Goal: Transaction & Acquisition: Purchase product/service

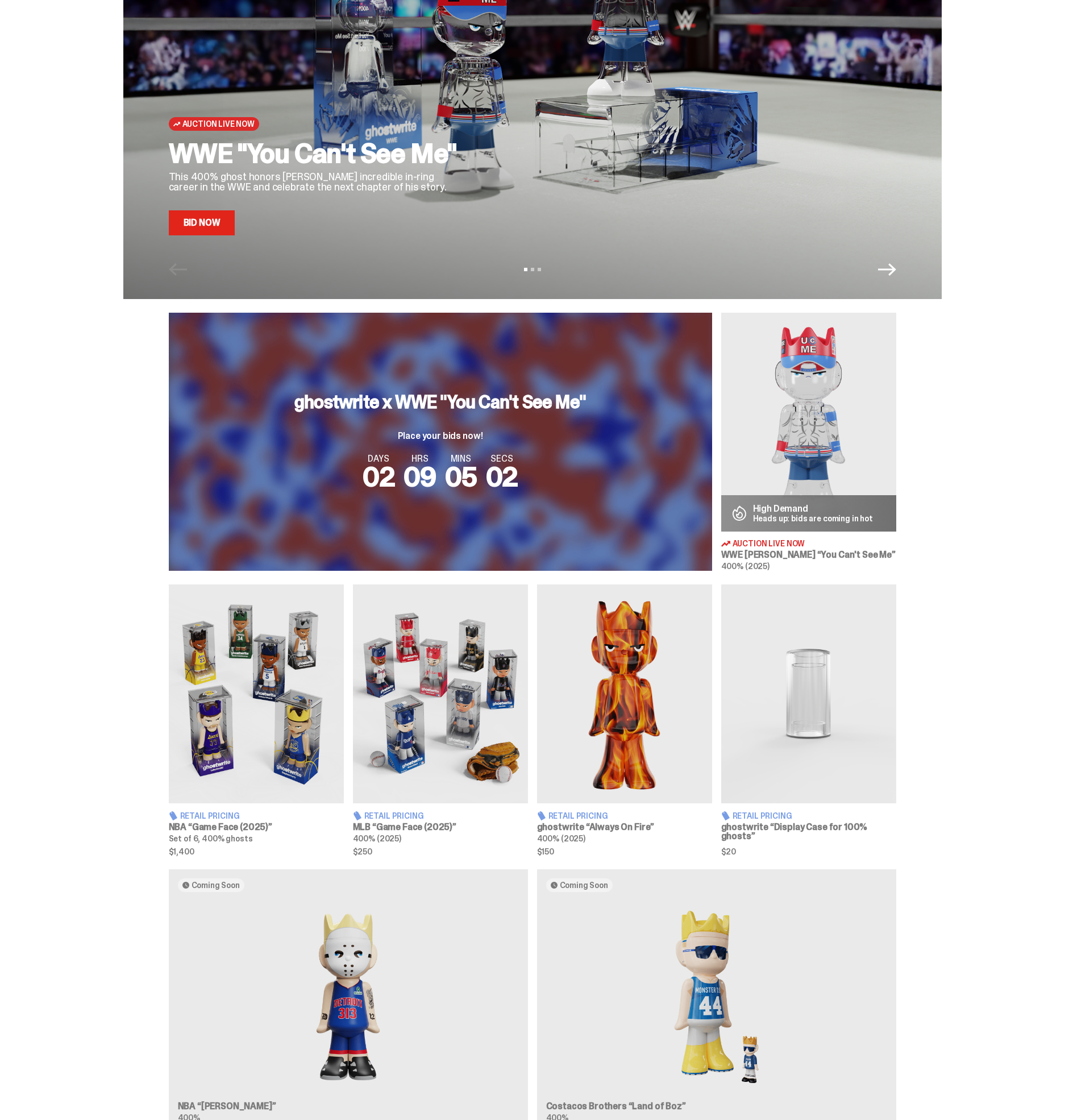
scroll to position [112, 0]
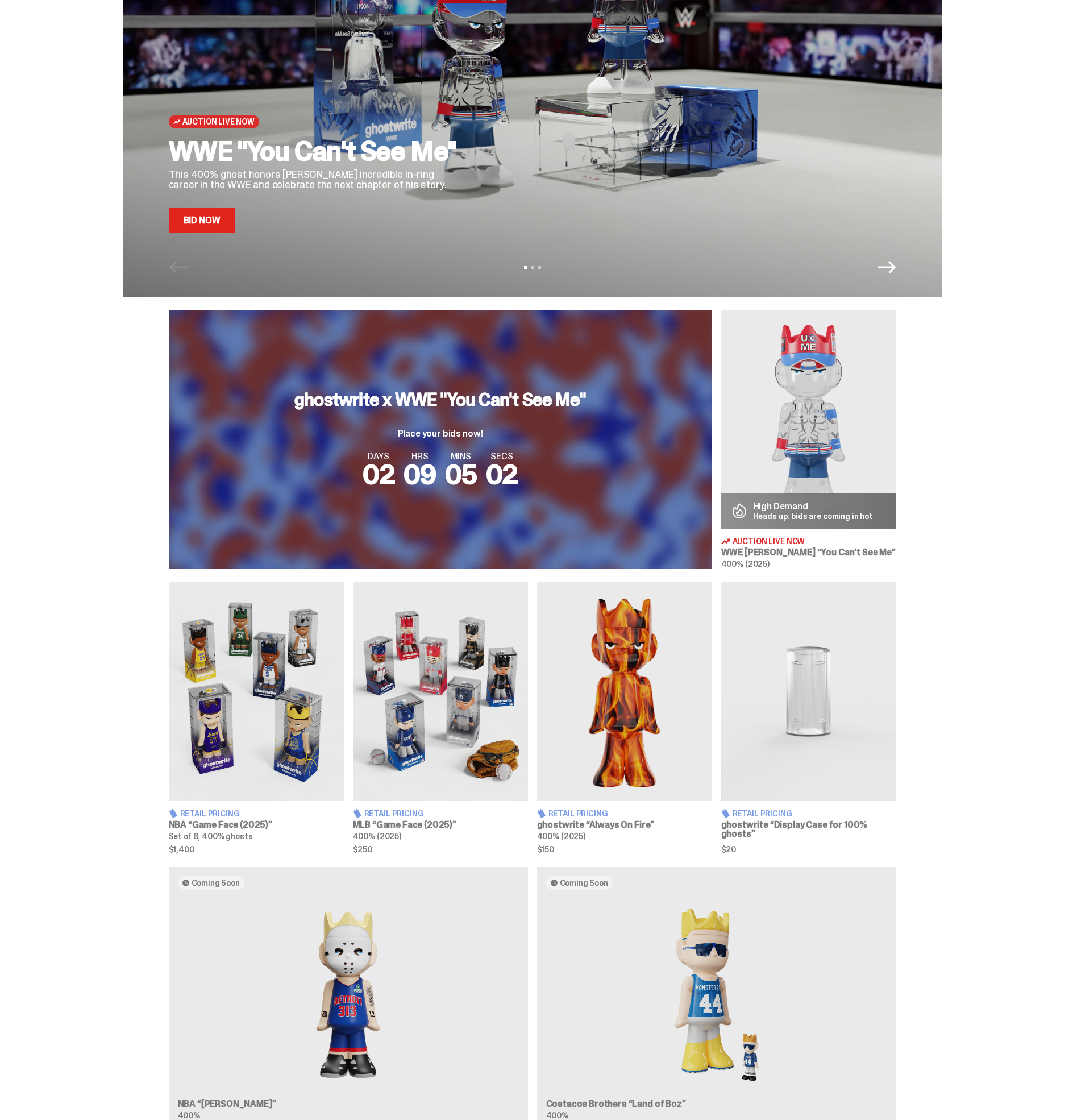
click at [418, 651] on img at bounding box center [441, 692] width 175 height 219
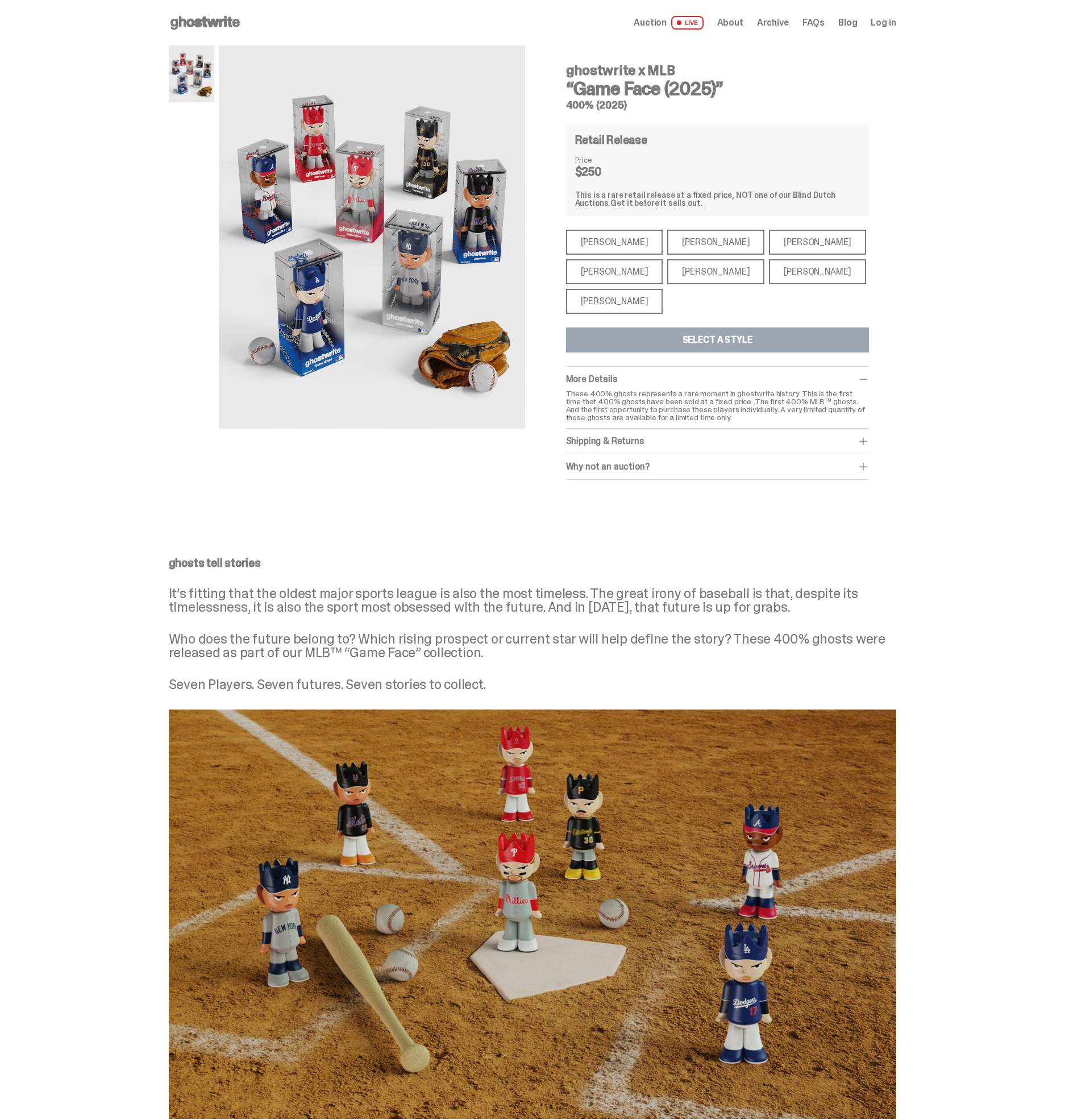
click at [862, 443] on span at bounding box center [863, 441] width 11 height 11
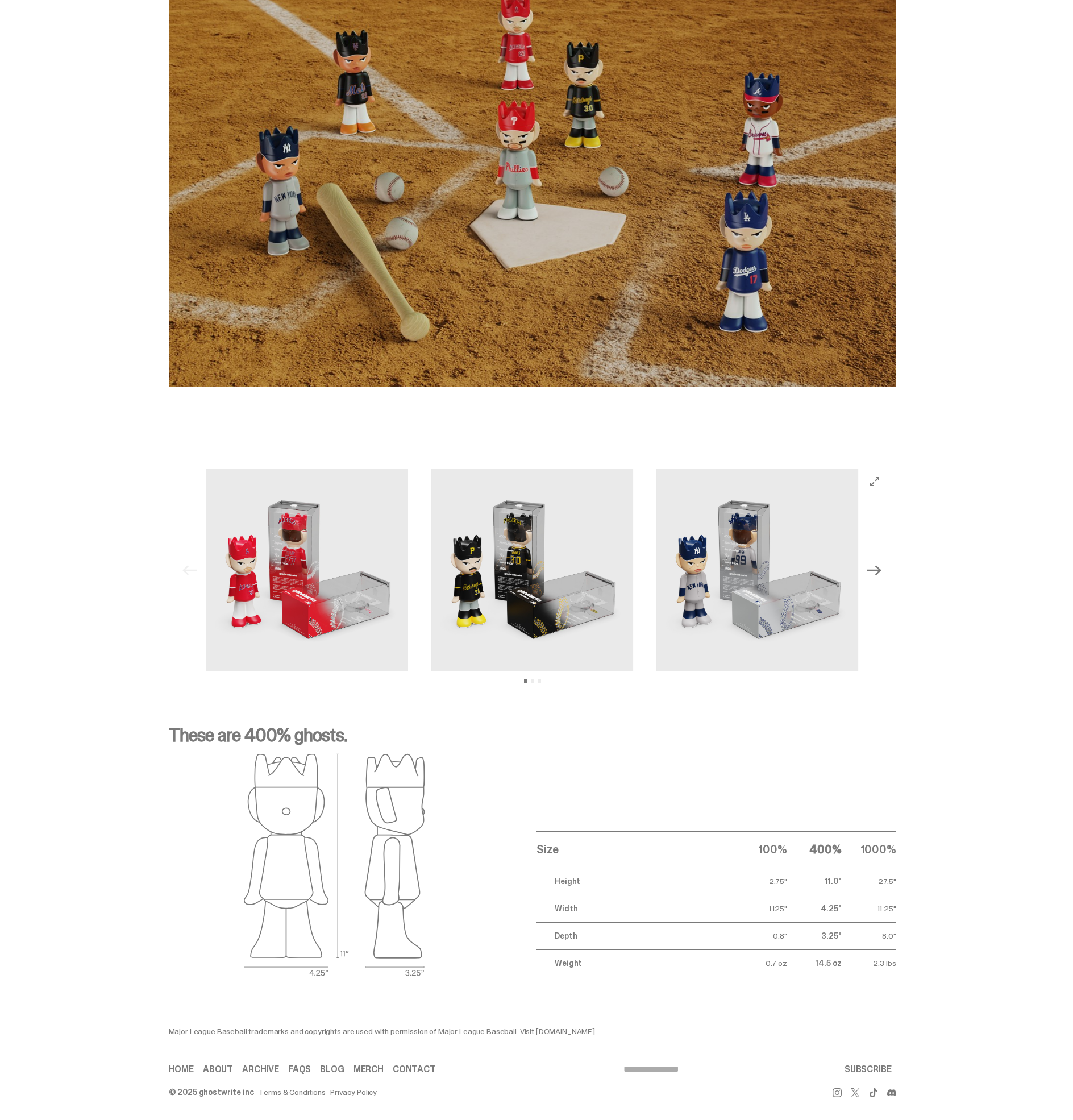
scroll to position [764, 0]
click at [799, 535] on img at bounding box center [758, 570] width 202 height 203
click at [882, 563] on icon "Next" at bounding box center [874, 570] width 15 height 15
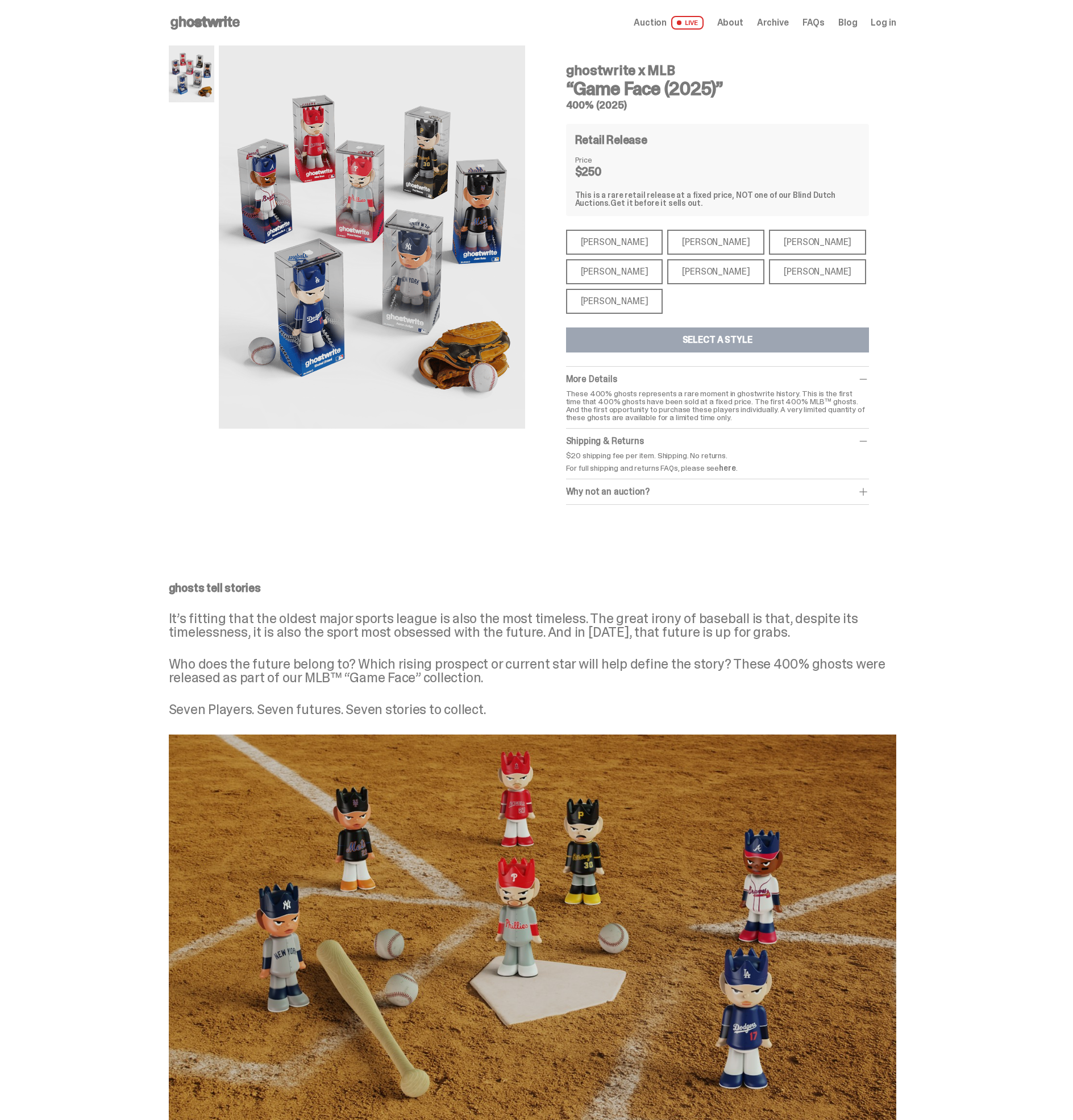
scroll to position [0, 0]
click at [696, 239] on div "Paul Skenes" at bounding box center [716, 242] width 97 height 25
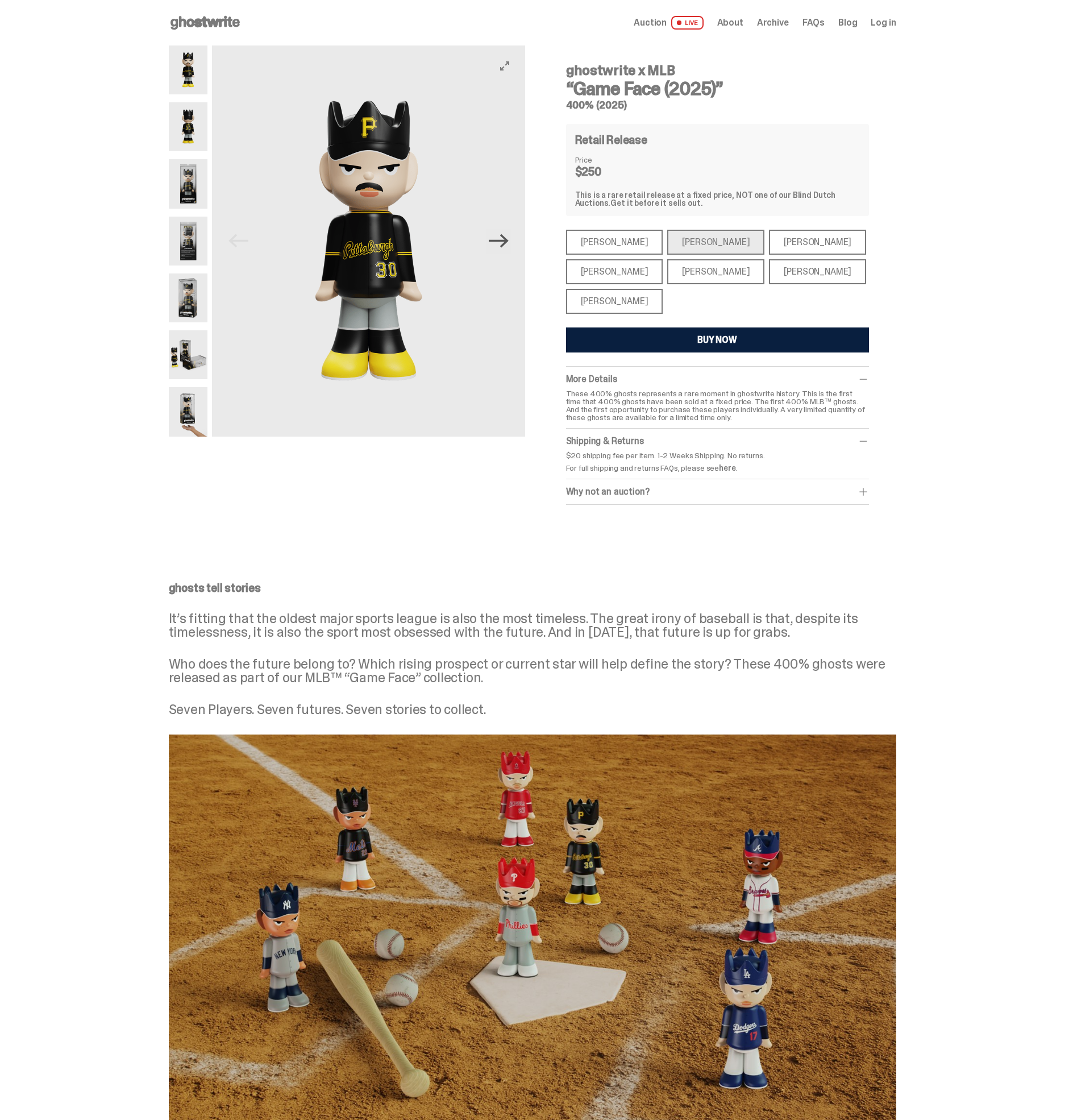
click at [509, 243] on icon "Next" at bounding box center [499, 241] width 20 height 14
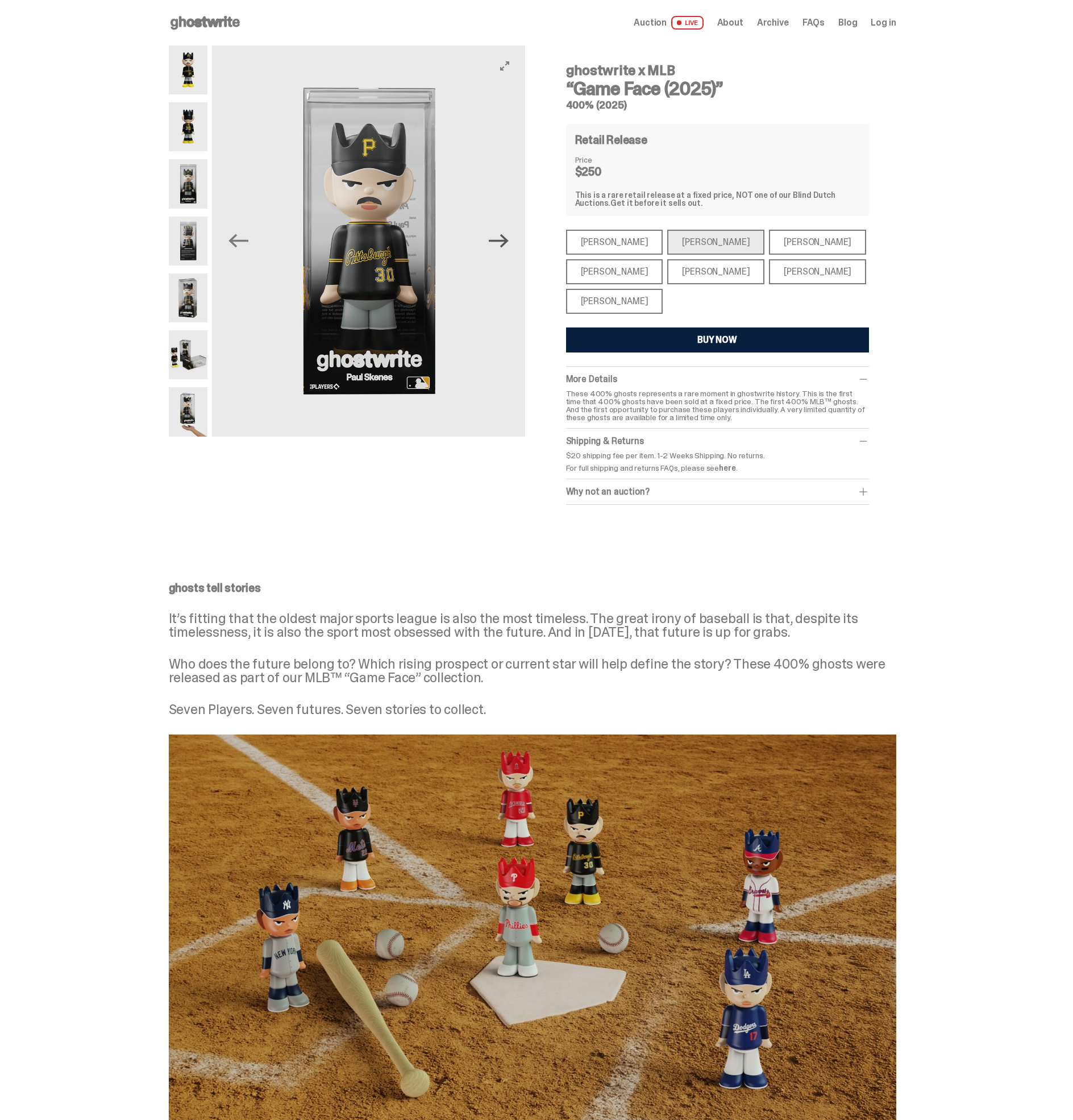
click at [509, 243] on icon "Next" at bounding box center [499, 241] width 20 height 14
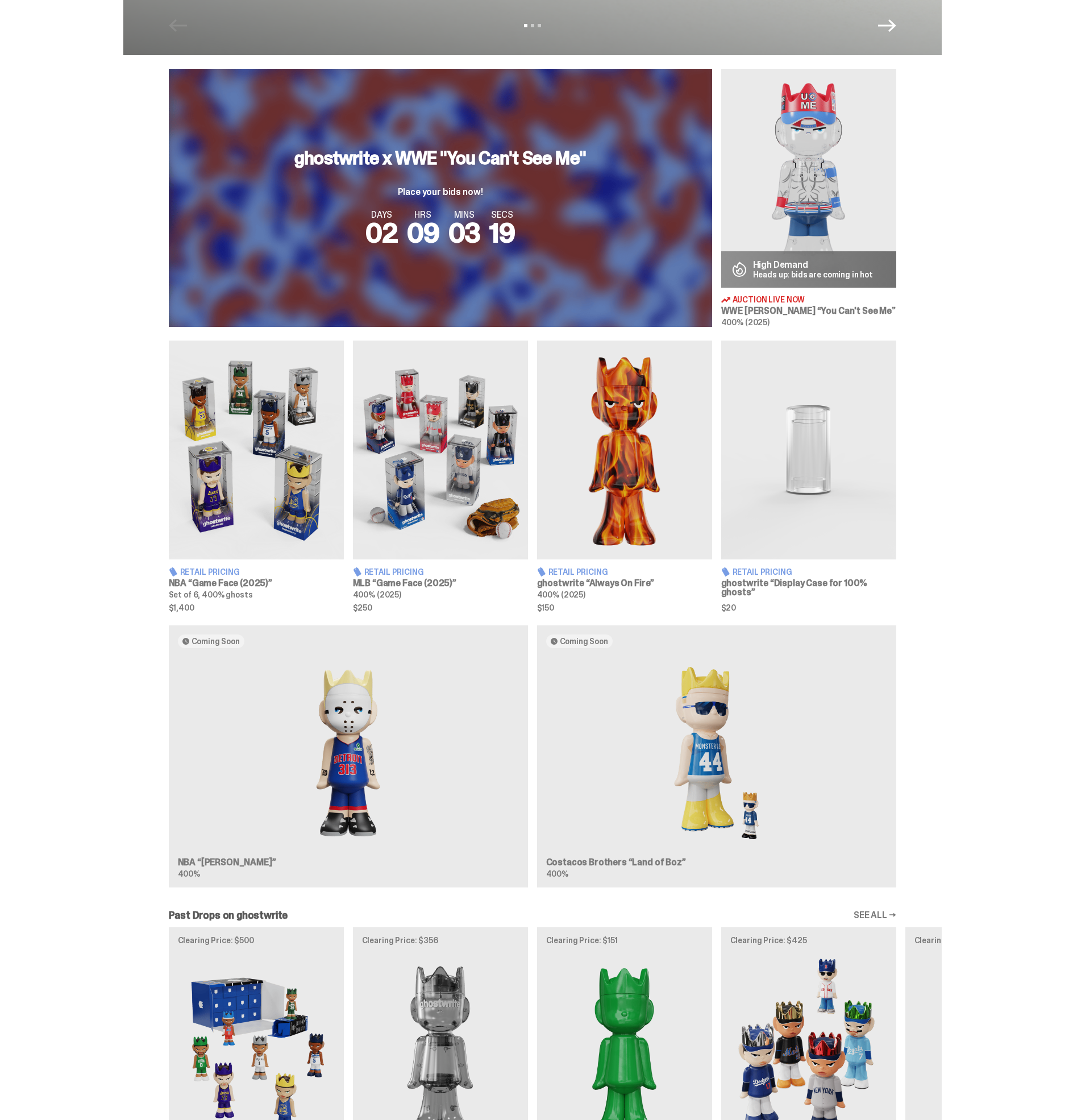
scroll to position [357, 0]
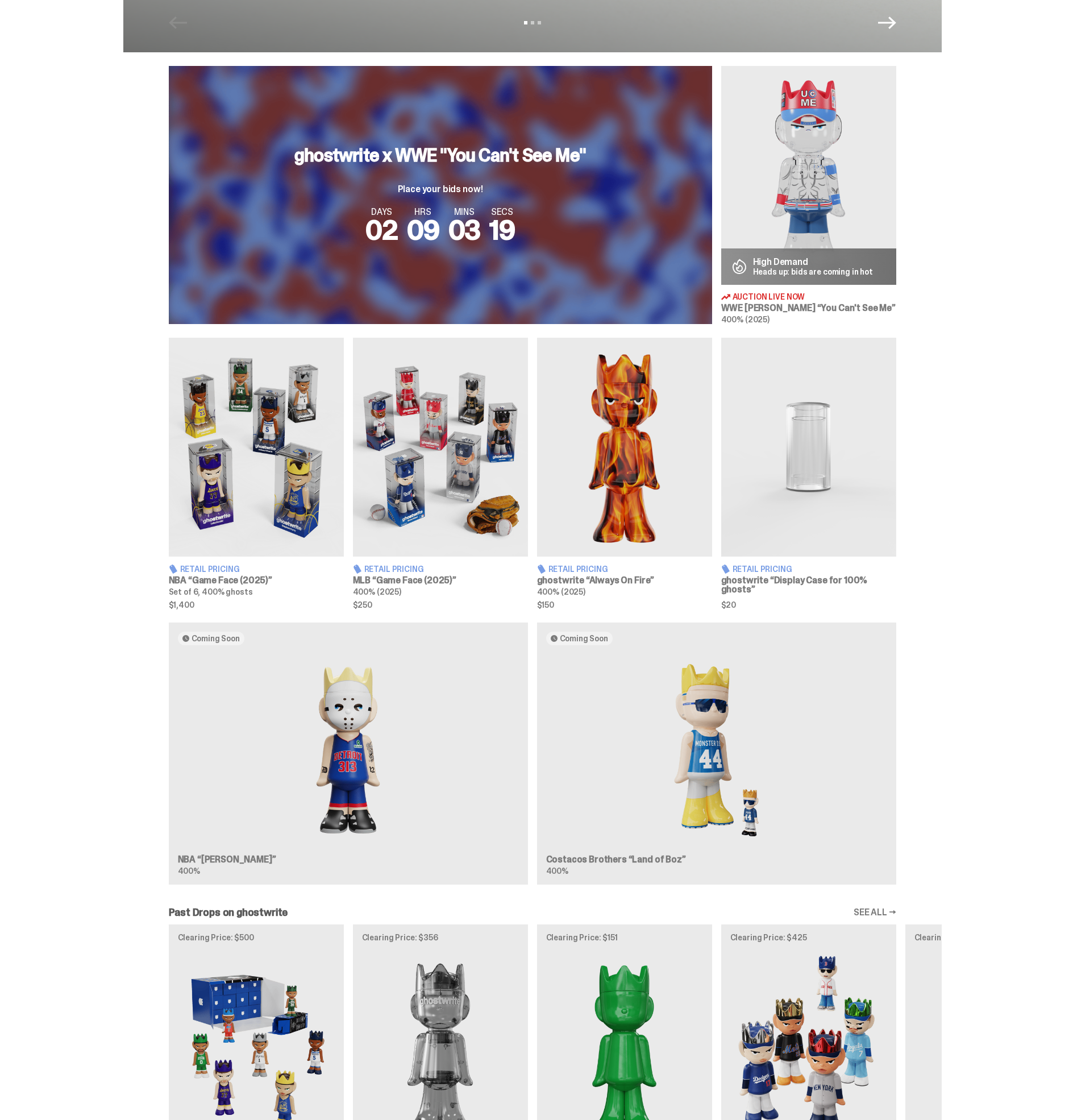
click at [283, 433] on img at bounding box center [256, 447] width 175 height 219
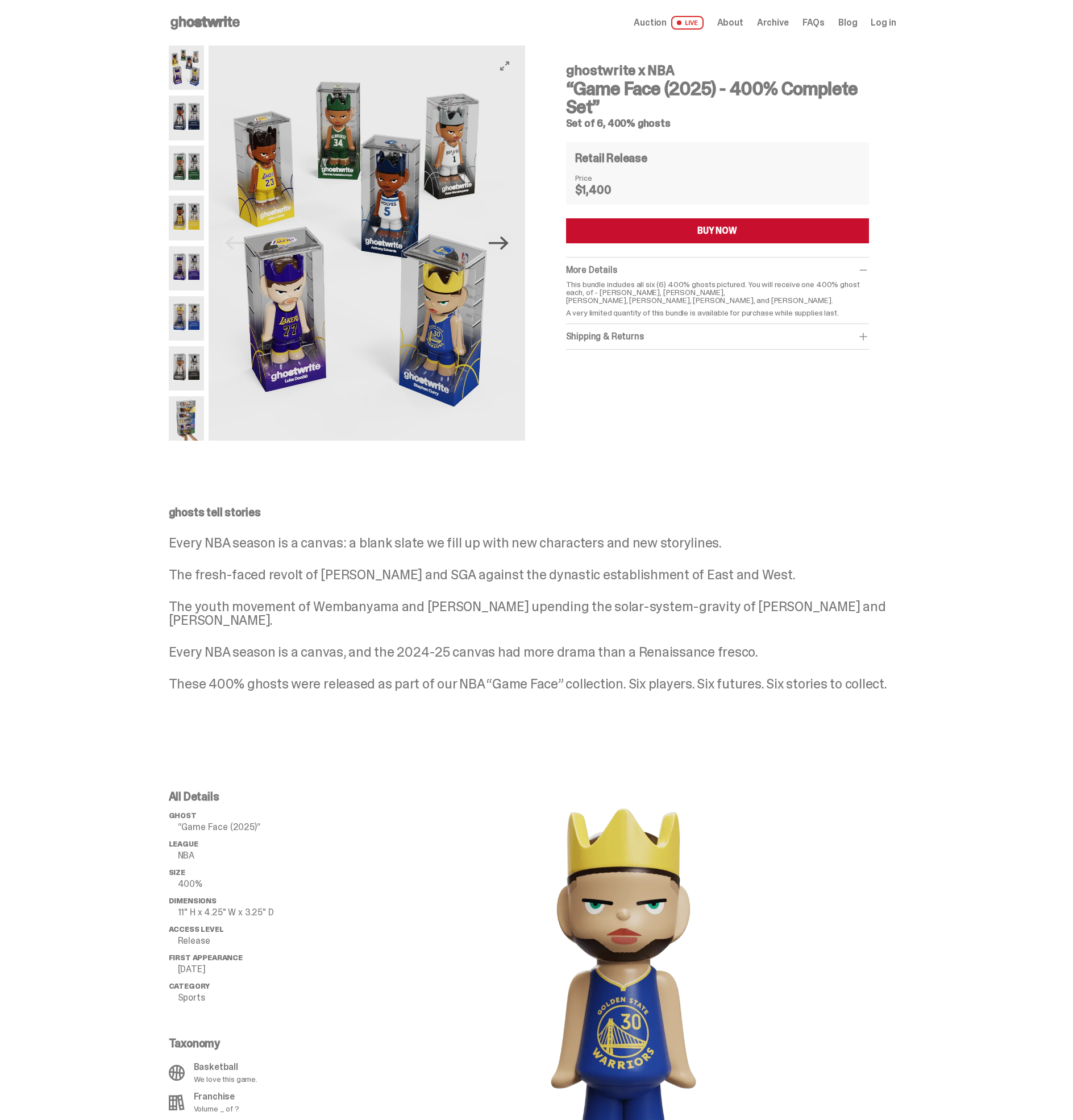
click at [509, 253] on icon "Next" at bounding box center [499, 243] width 20 height 20
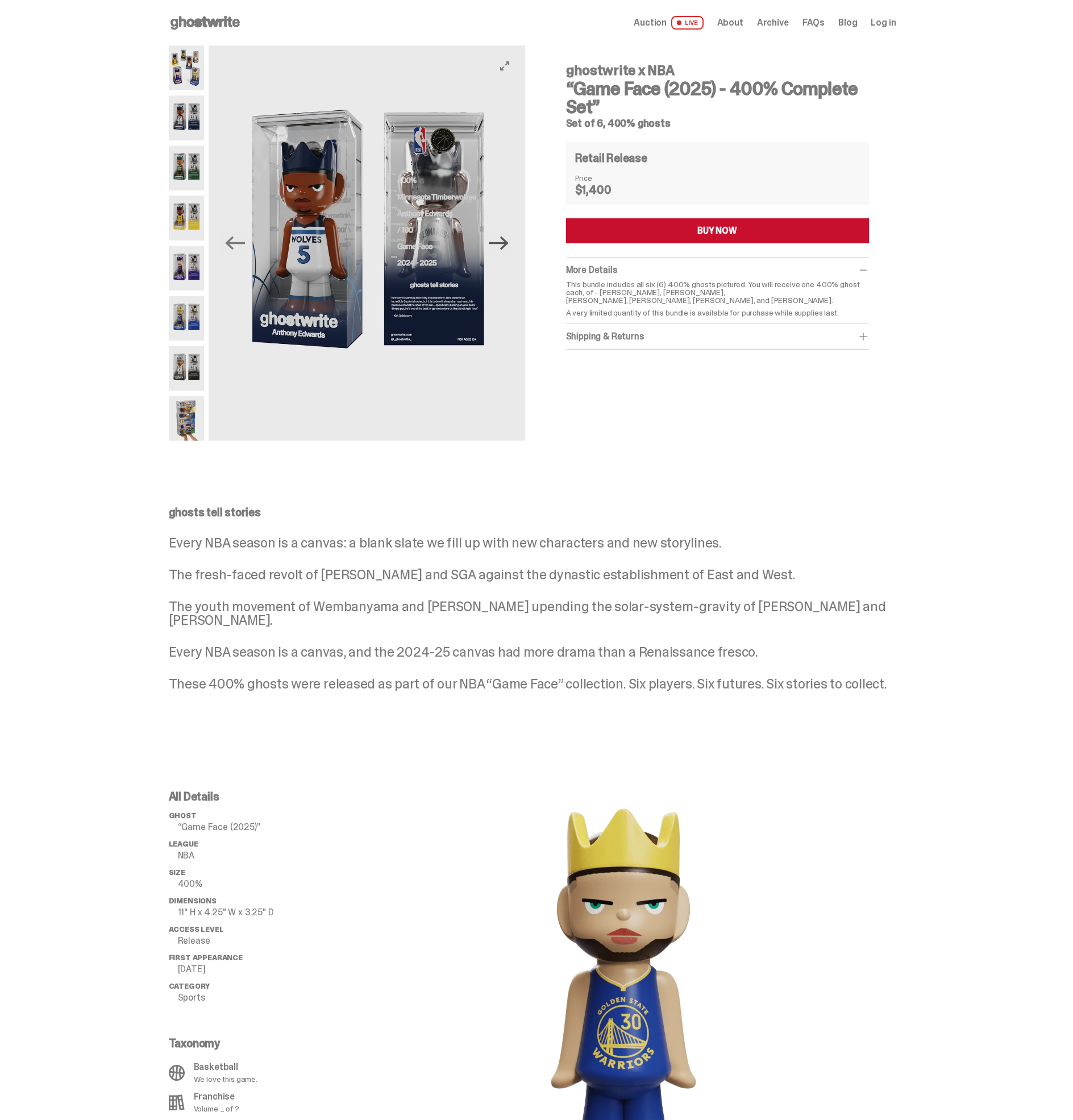
click at [509, 253] on icon "Next" at bounding box center [499, 243] width 20 height 20
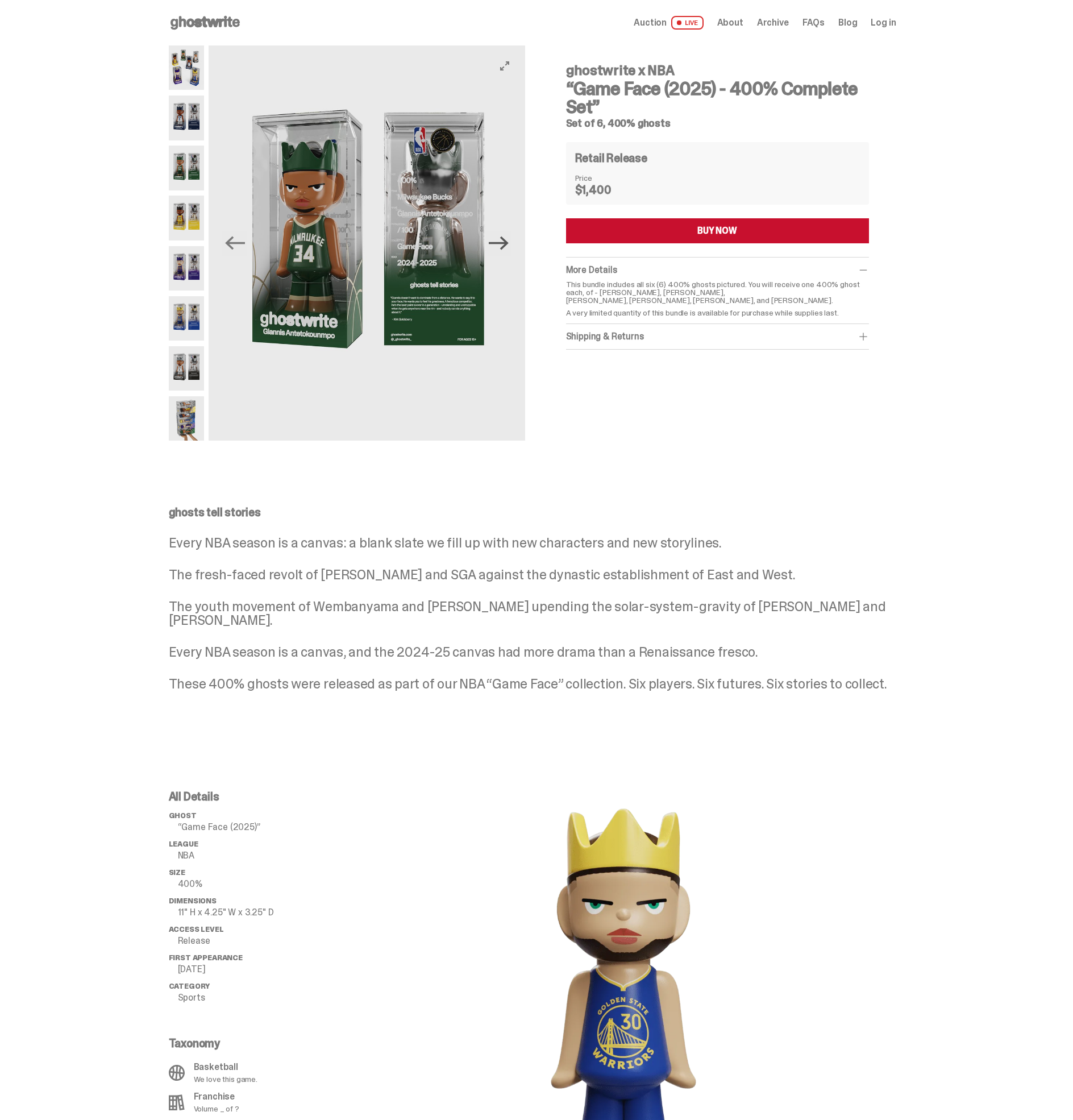
click at [509, 253] on icon "Next" at bounding box center [499, 243] width 20 height 20
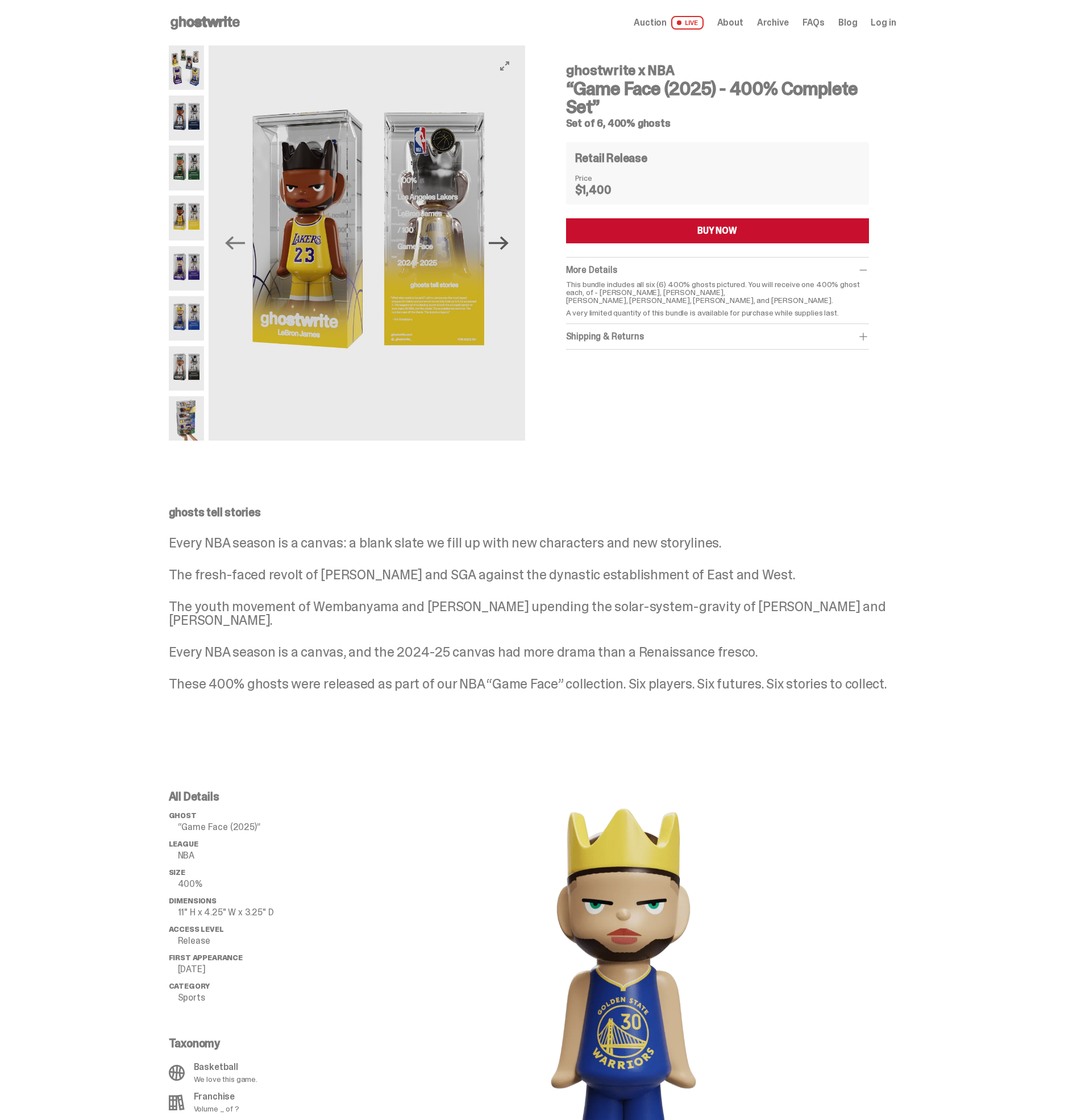
click at [509, 253] on icon "Next" at bounding box center [499, 243] width 20 height 20
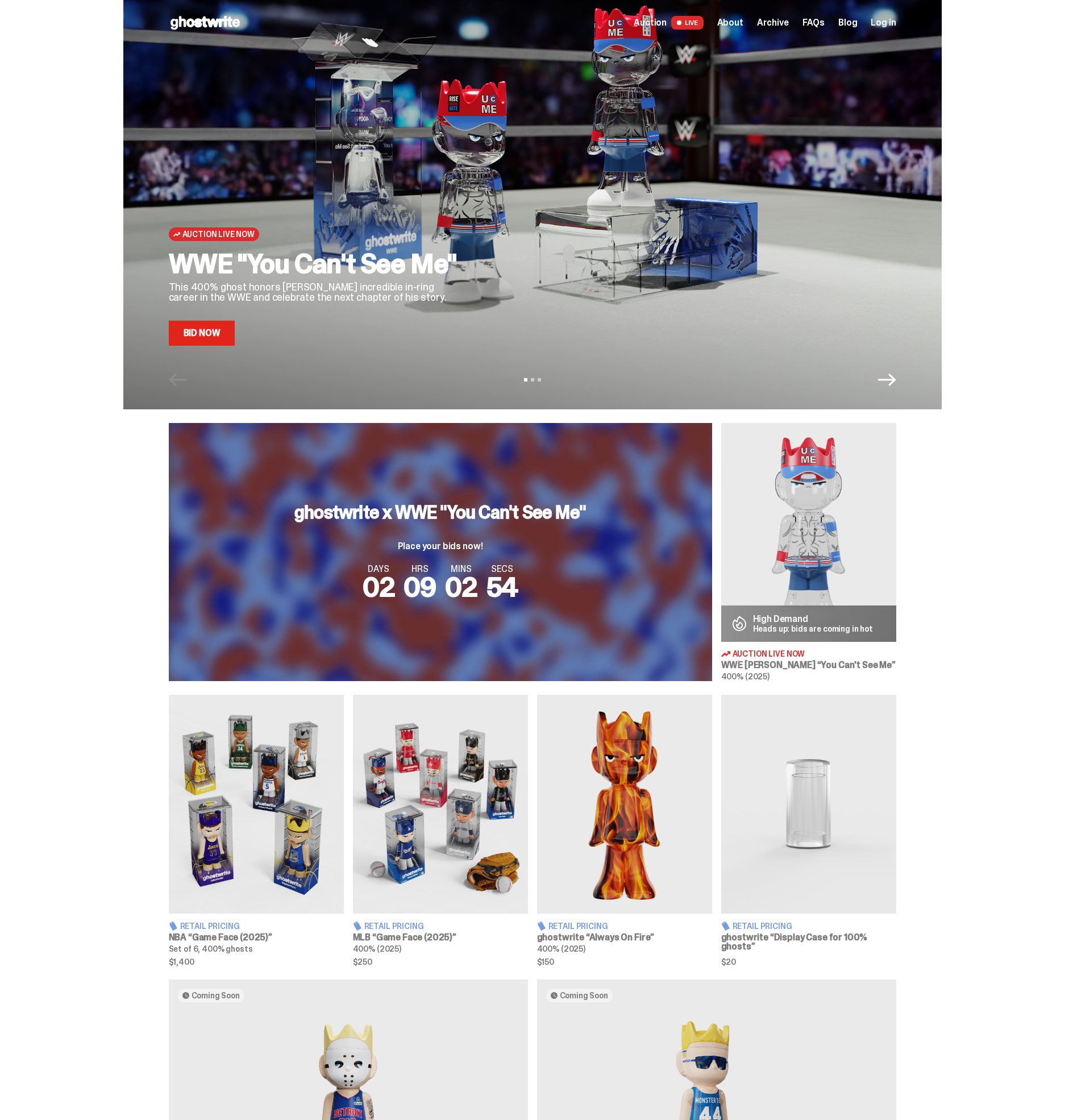
click at [666, 25] on span "Auction" at bounding box center [650, 22] width 33 height 9
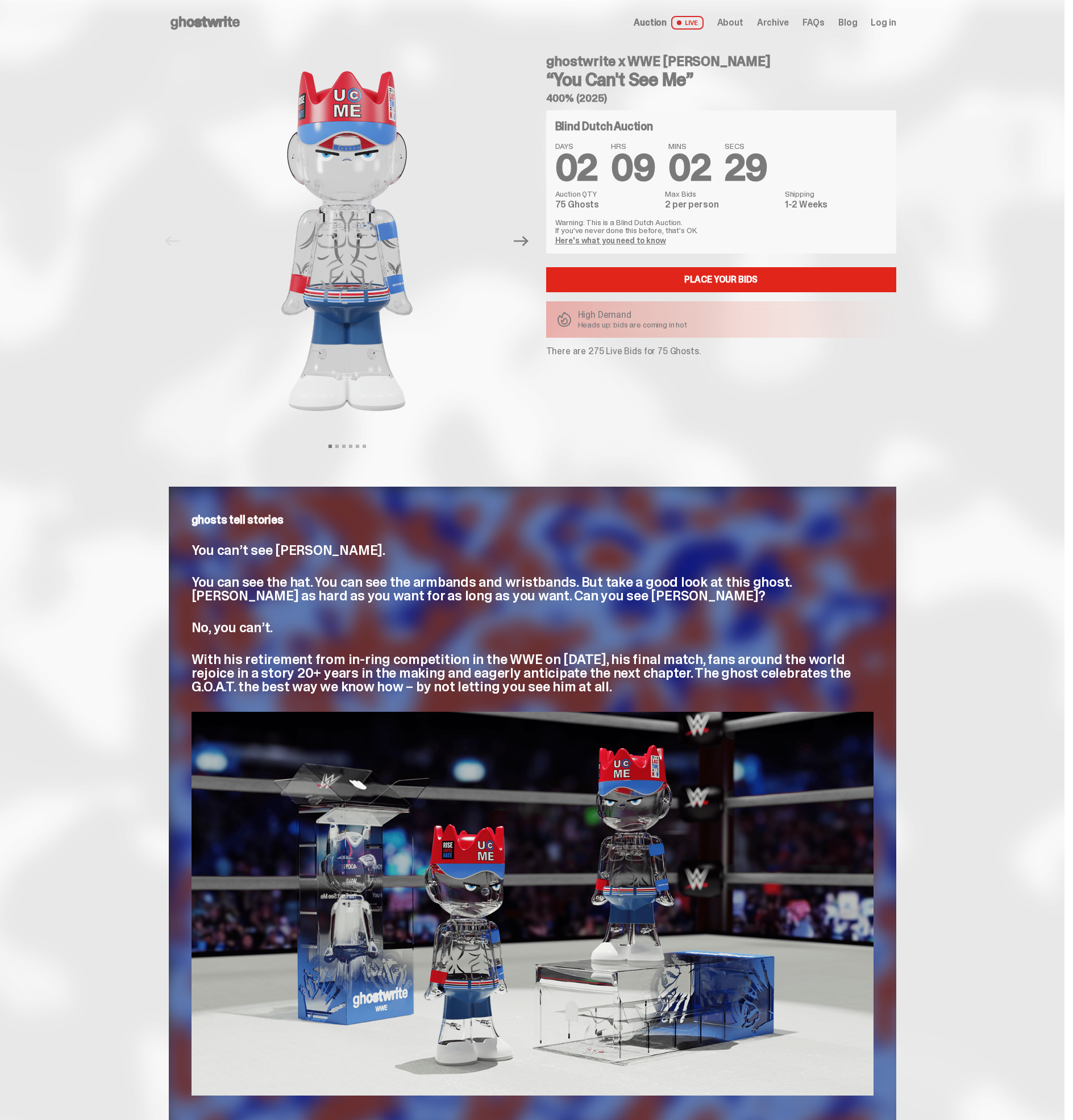
scroll to position [-1, 0]
click at [735, 22] on span "About" at bounding box center [730, 22] width 26 height 9
click at [784, 19] on span "Archive" at bounding box center [773, 22] width 32 height 9
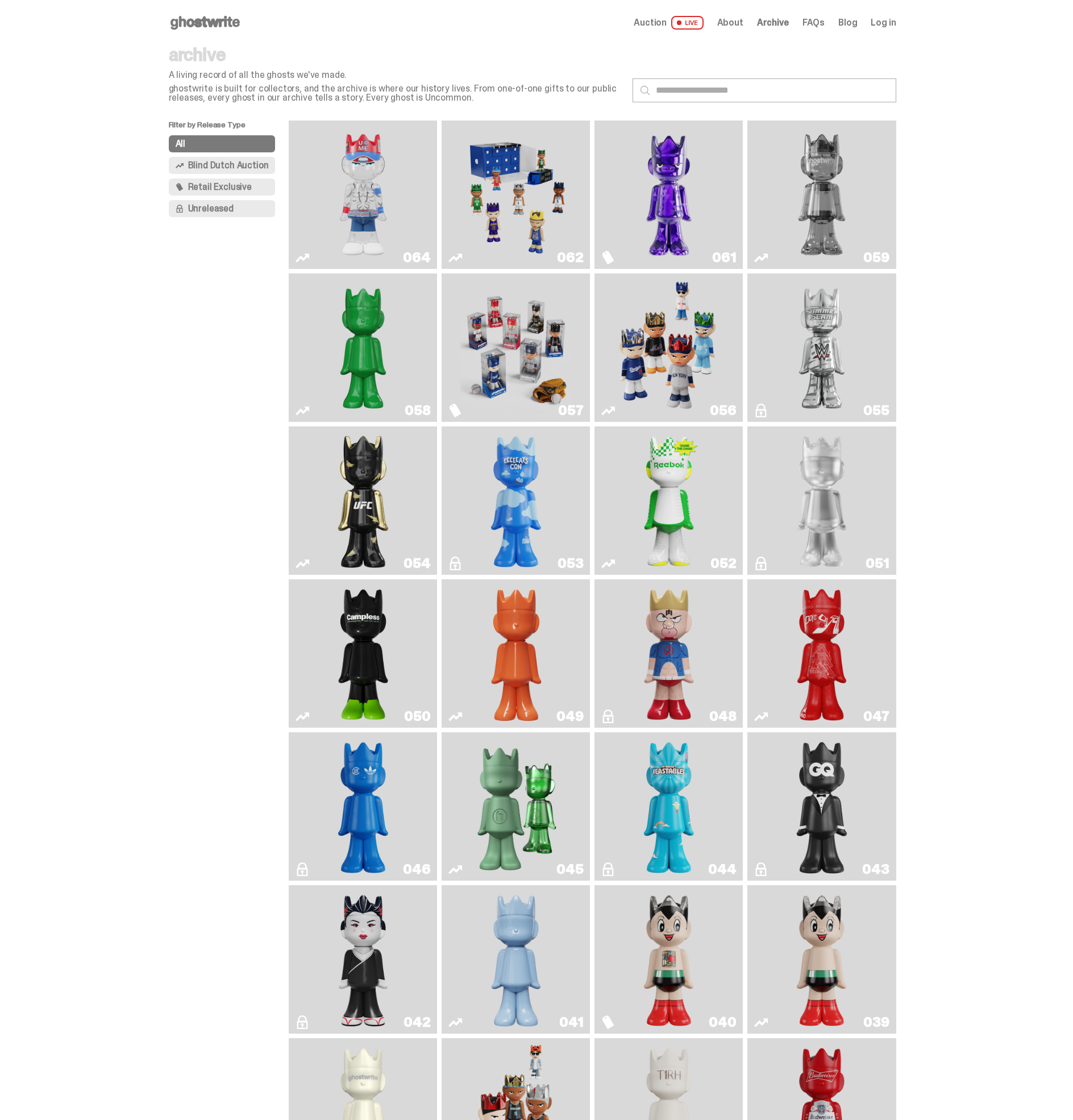
click at [231, 187] on span "Retail Exclusive" at bounding box center [220, 187] width 64 height 9
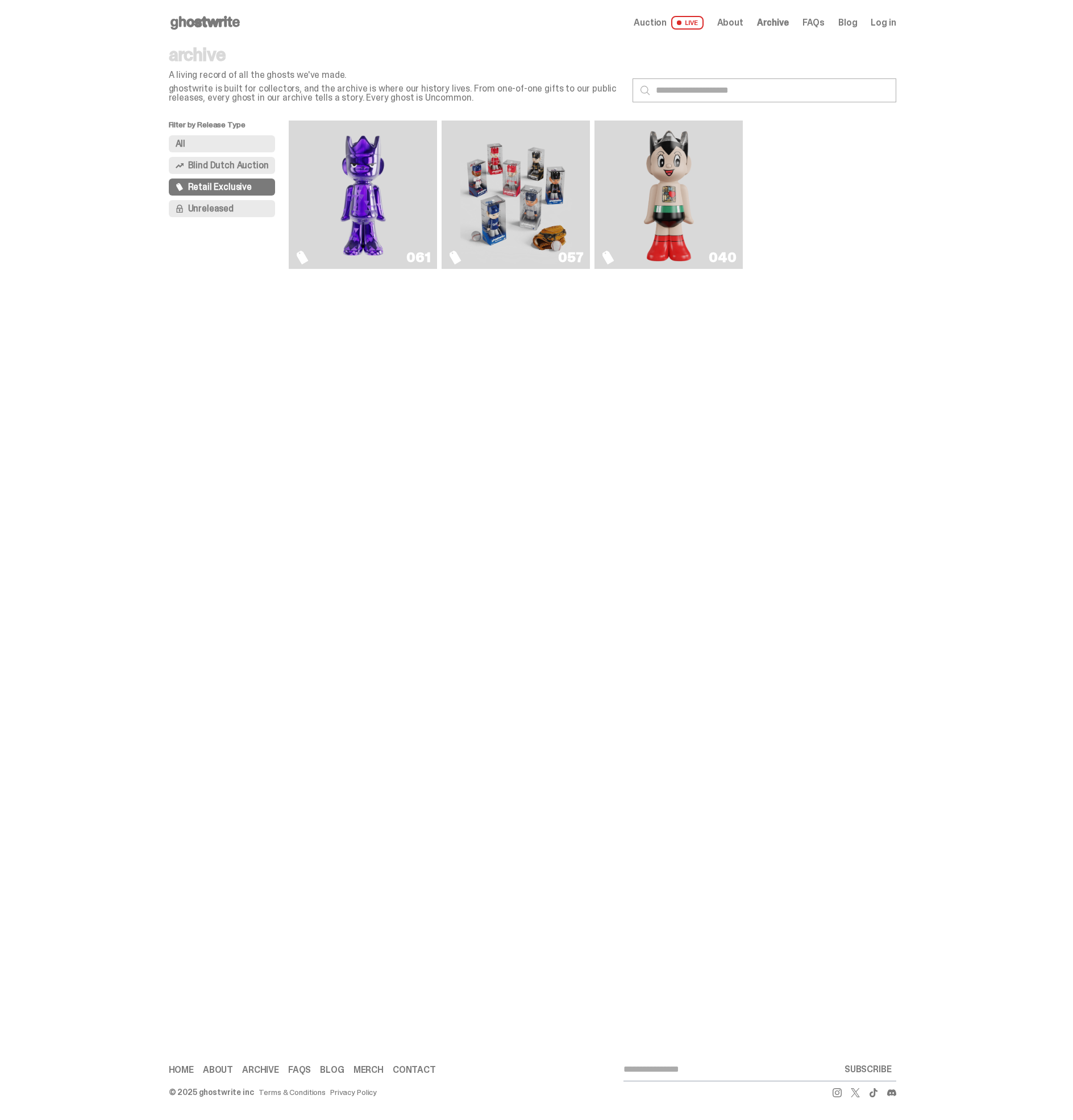
click at [548, 156] on img "Game Face (2025)" at bounding box center [516, 195] width 111 height 140
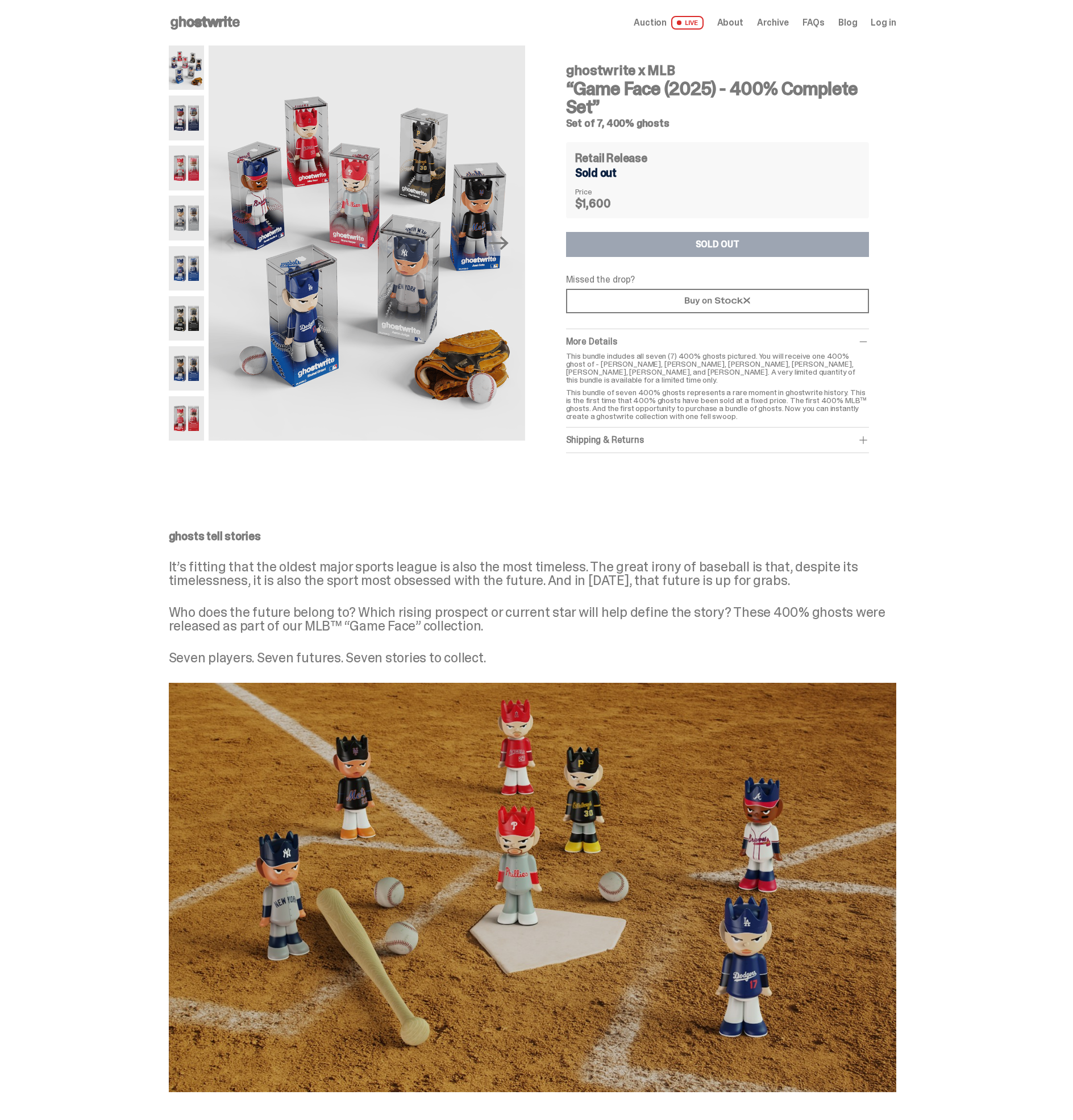
click at [188, 173] on img at bounding box center [186, 168] width 36 height 44
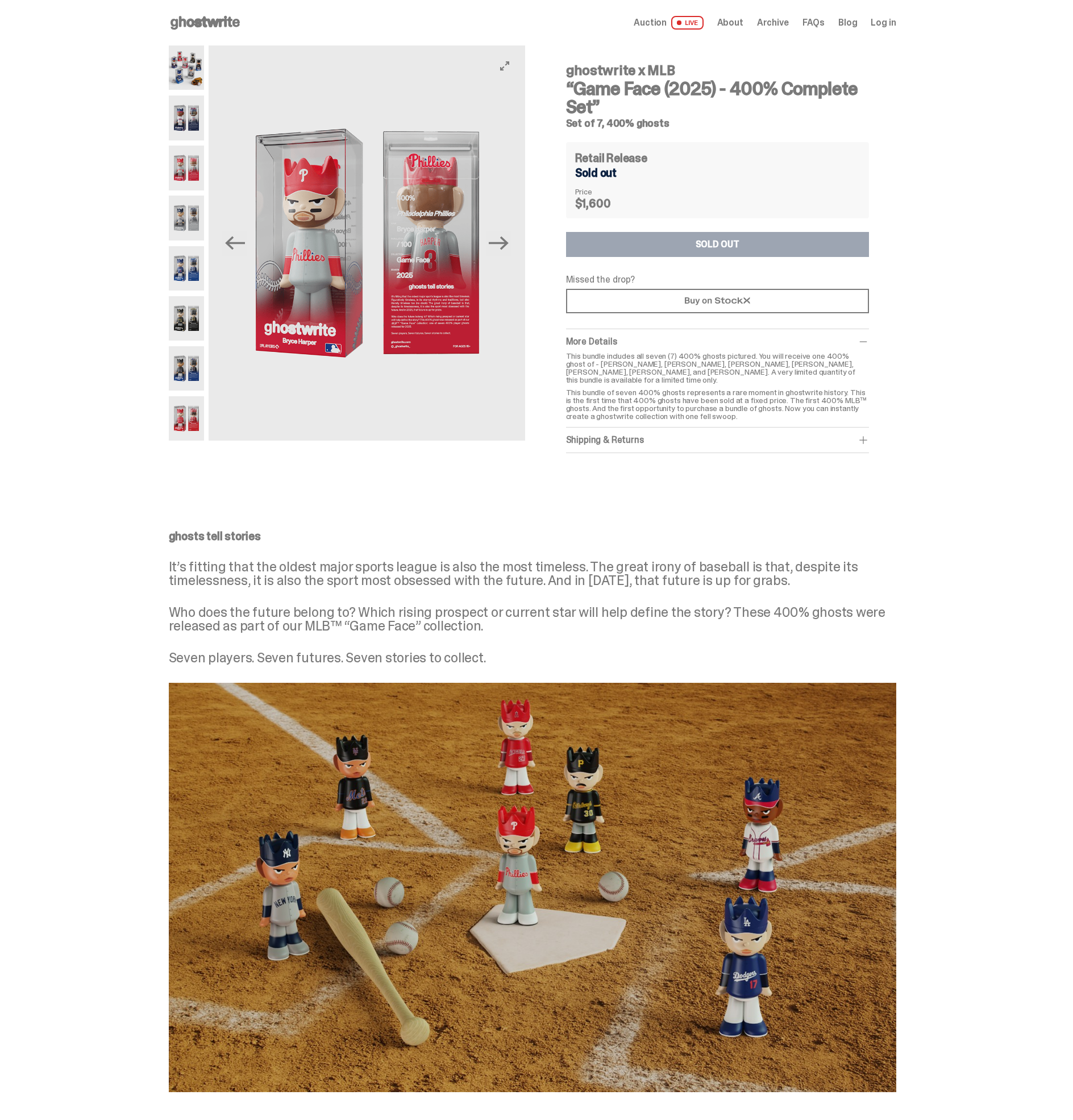
click at [456, 245] on img at bounding box center [367, 243] width 316 height 395
click at [196, 278] on img at bounding box center [186, 269] width 36 height 44
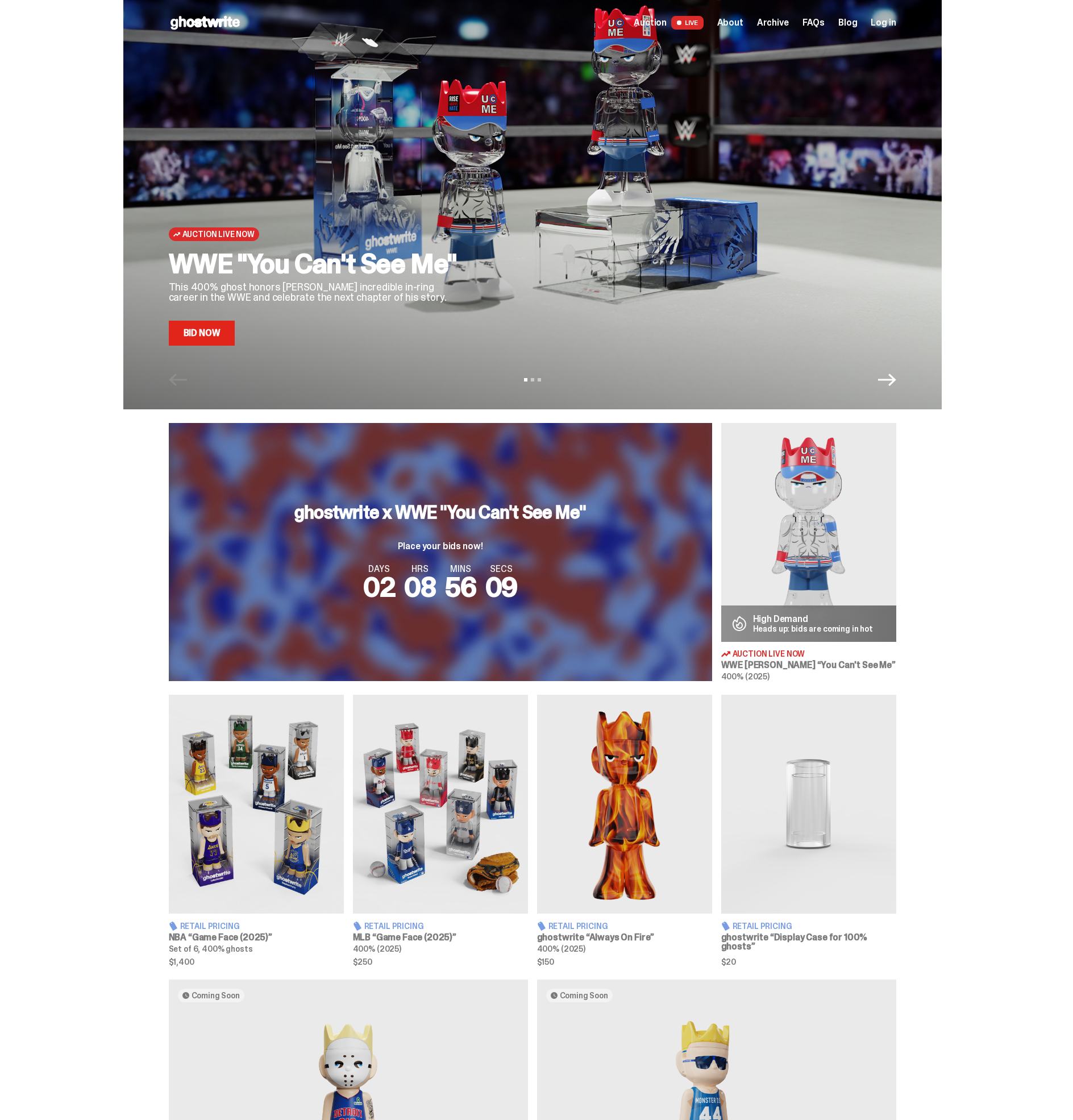
click at [407, 546] on p "Place your bids now!" at bounding box center [440, 546] width 291 height 9
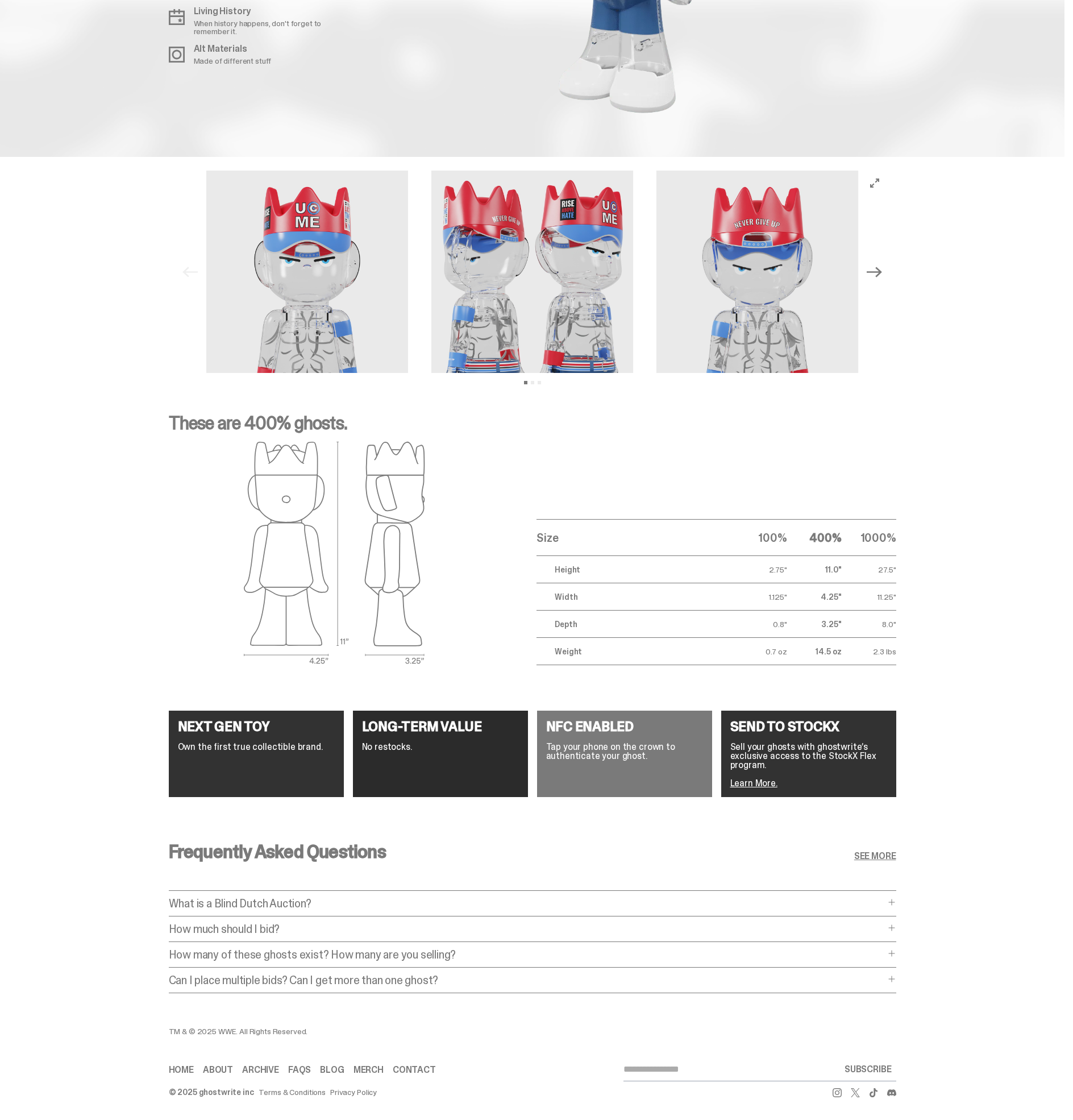
scroll to position [1480, 0]
click at [893, 949] on span at bounding box center [891, 953] width 9 height 9
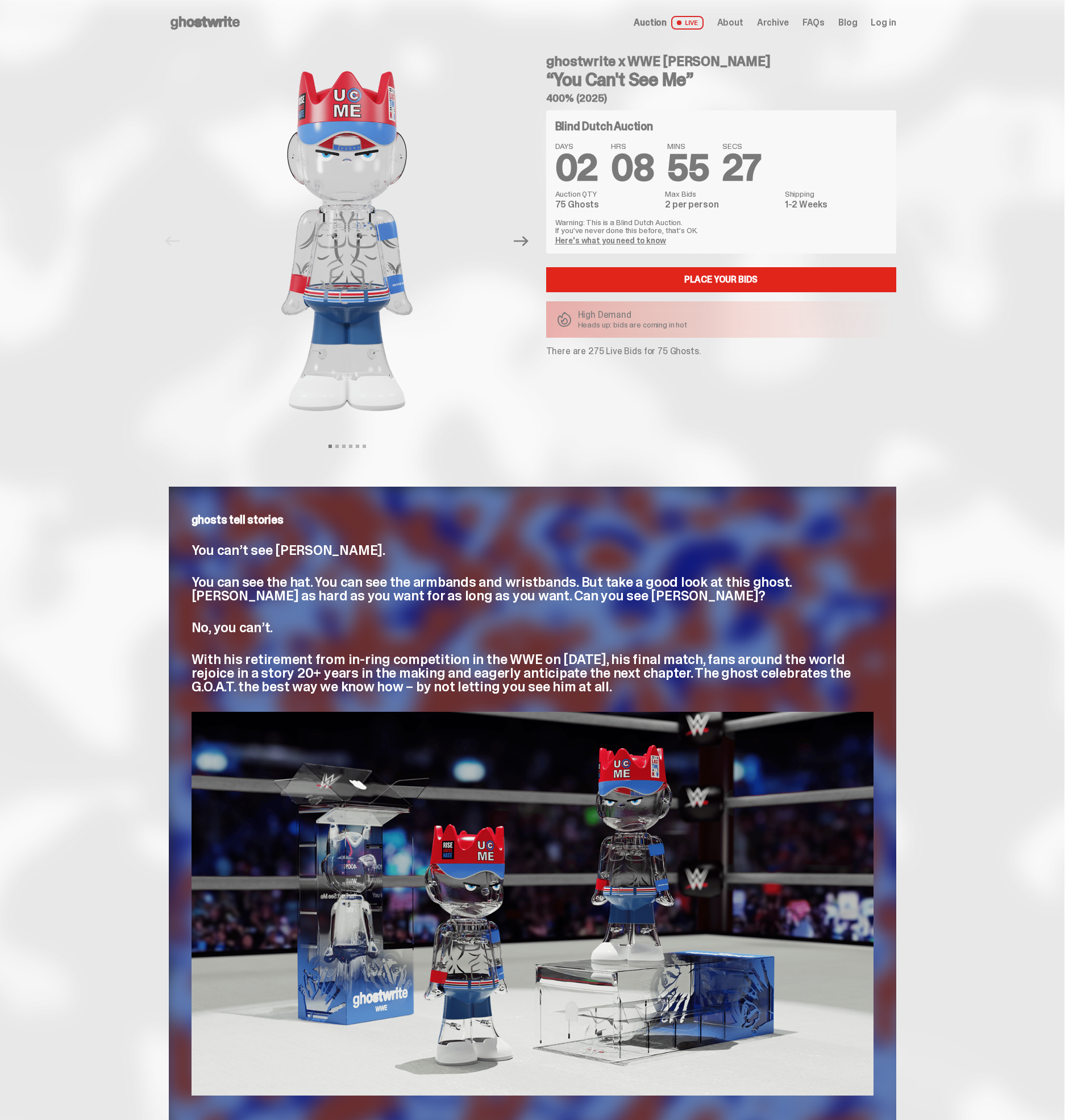
scroll to position [0, 0]
click at [724, 282] on link "Place your Bids" at bounding box center [721, 280] width 350 height 25
click at [825, 23] on span "FAQs" at bounding box center [814, 22] width 22 height 9
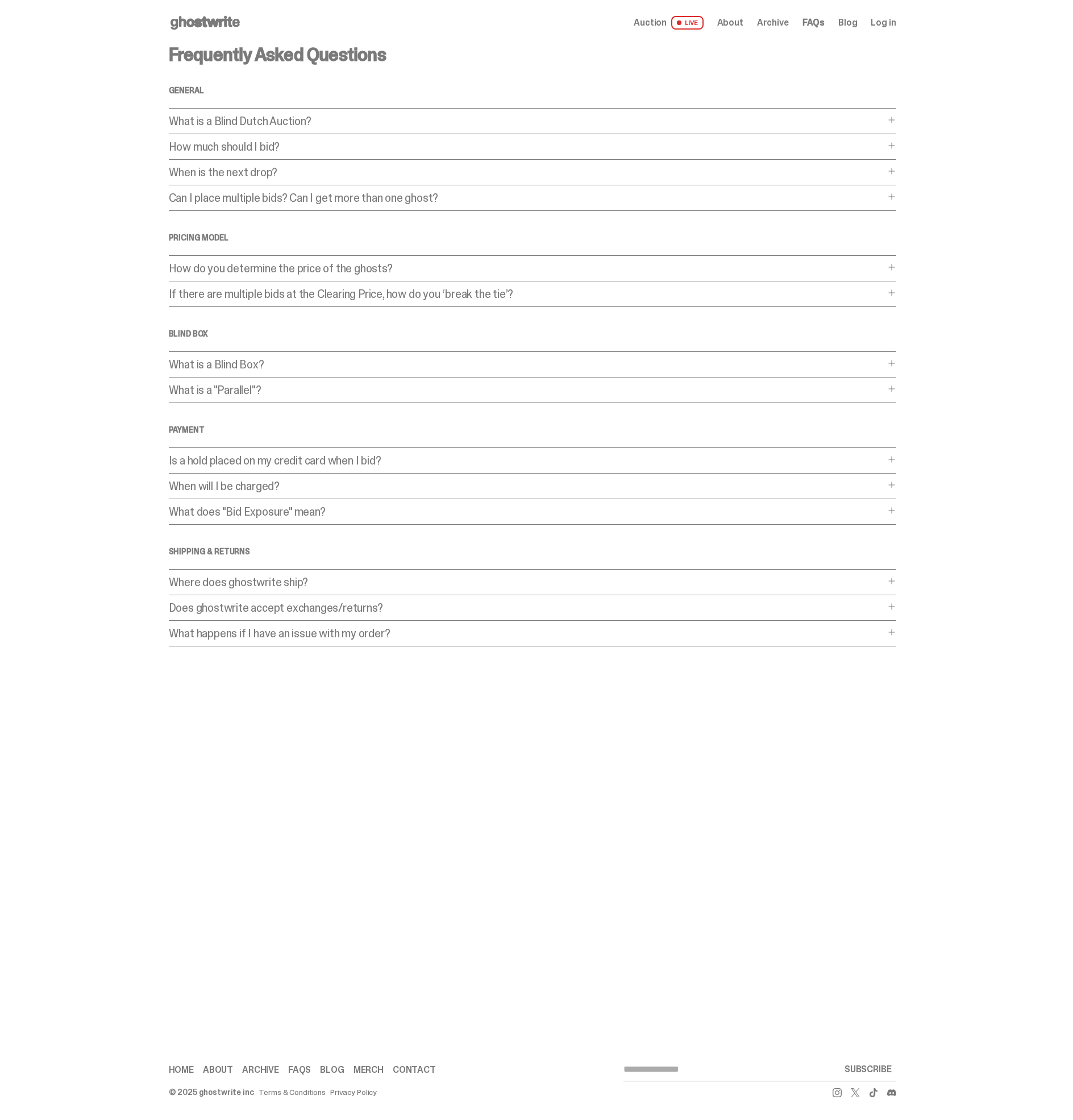
click at [227, 24] on icon at bounding box center [205, 22] width 73 height 18
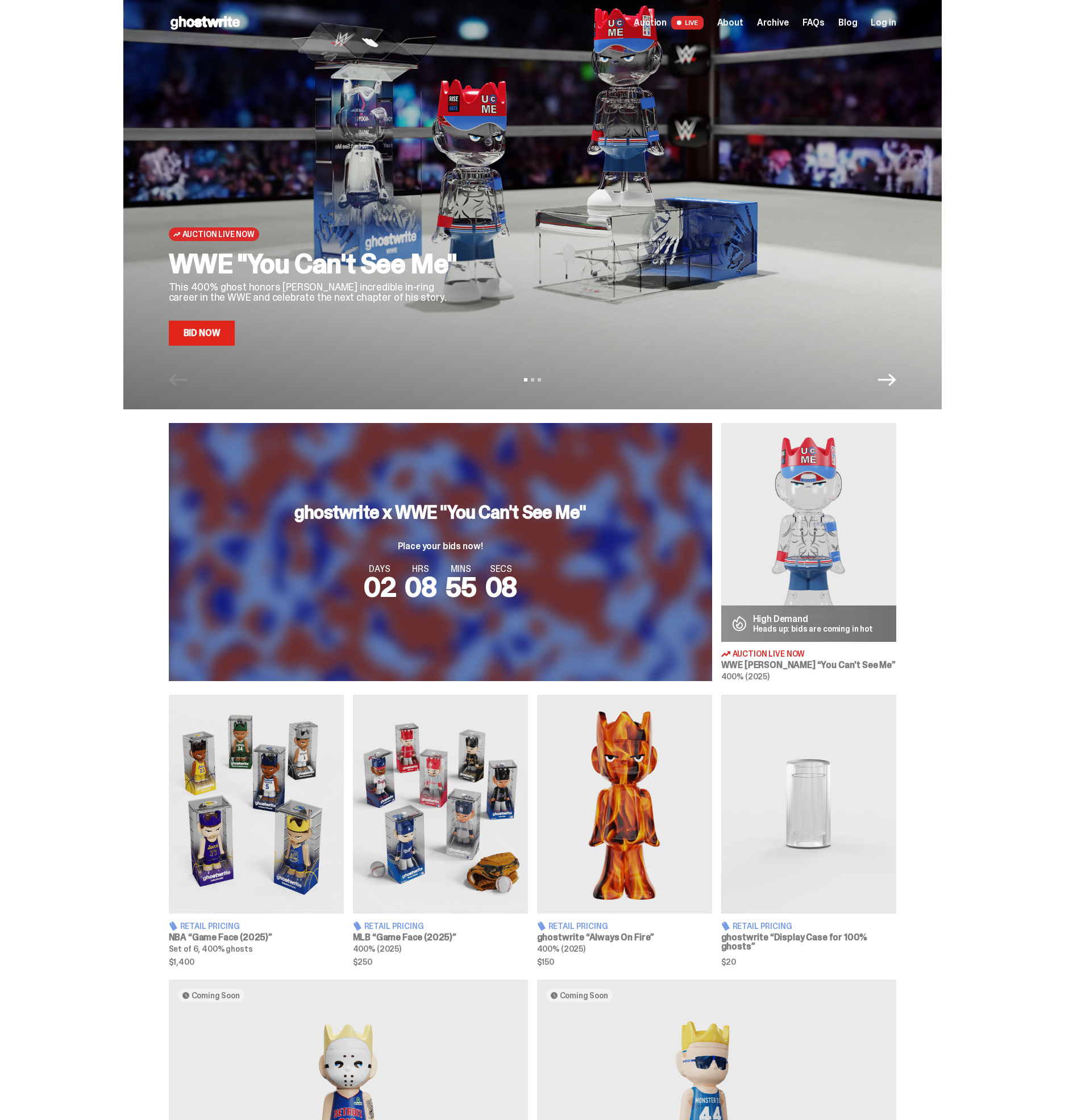
click at [743, 22] on span "About" at bounding box center [730, 22] width 26 height 9
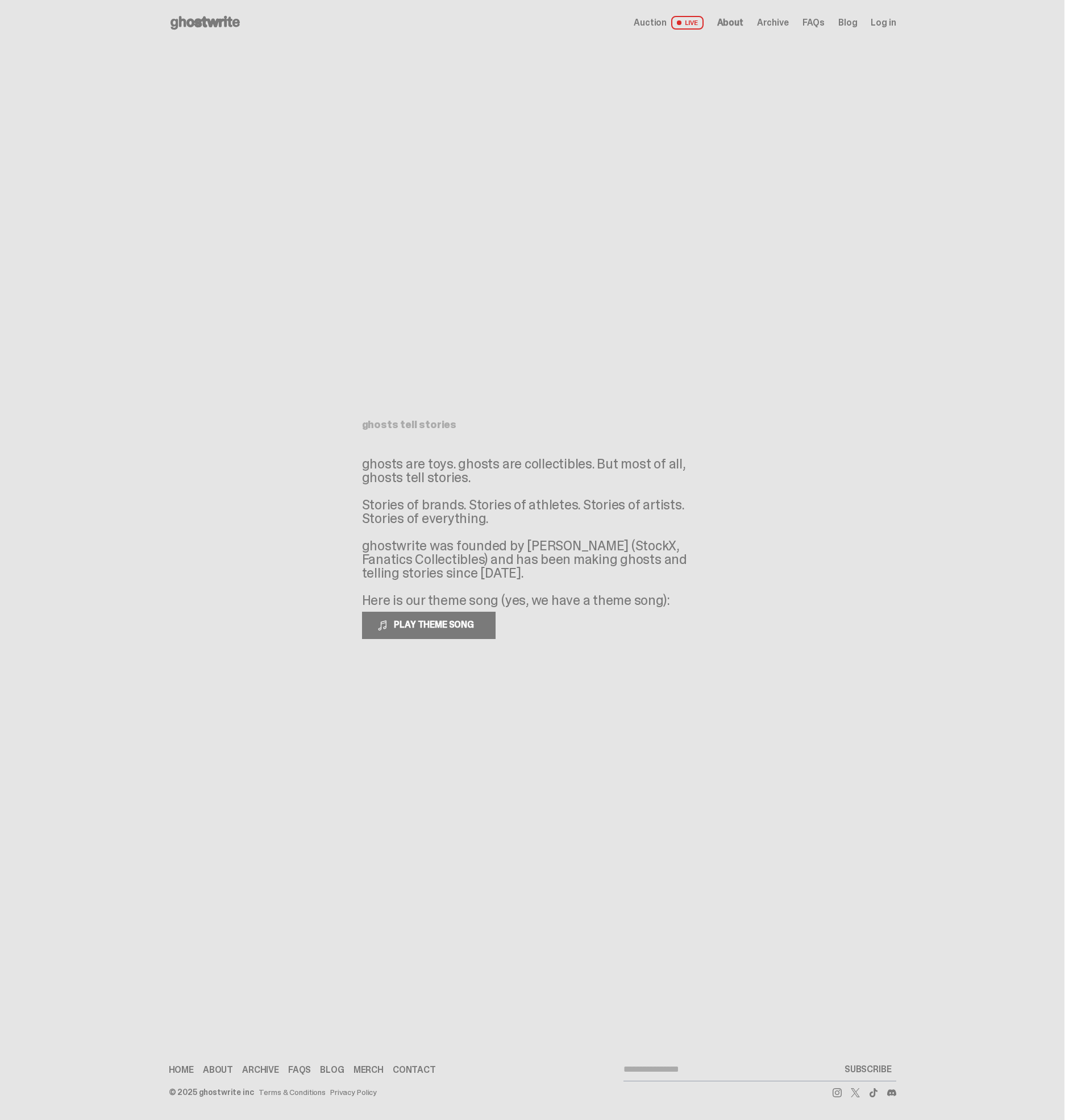
click at [788, 25] on span "Archive" at bounding box center [773, 22] width 32 height 9
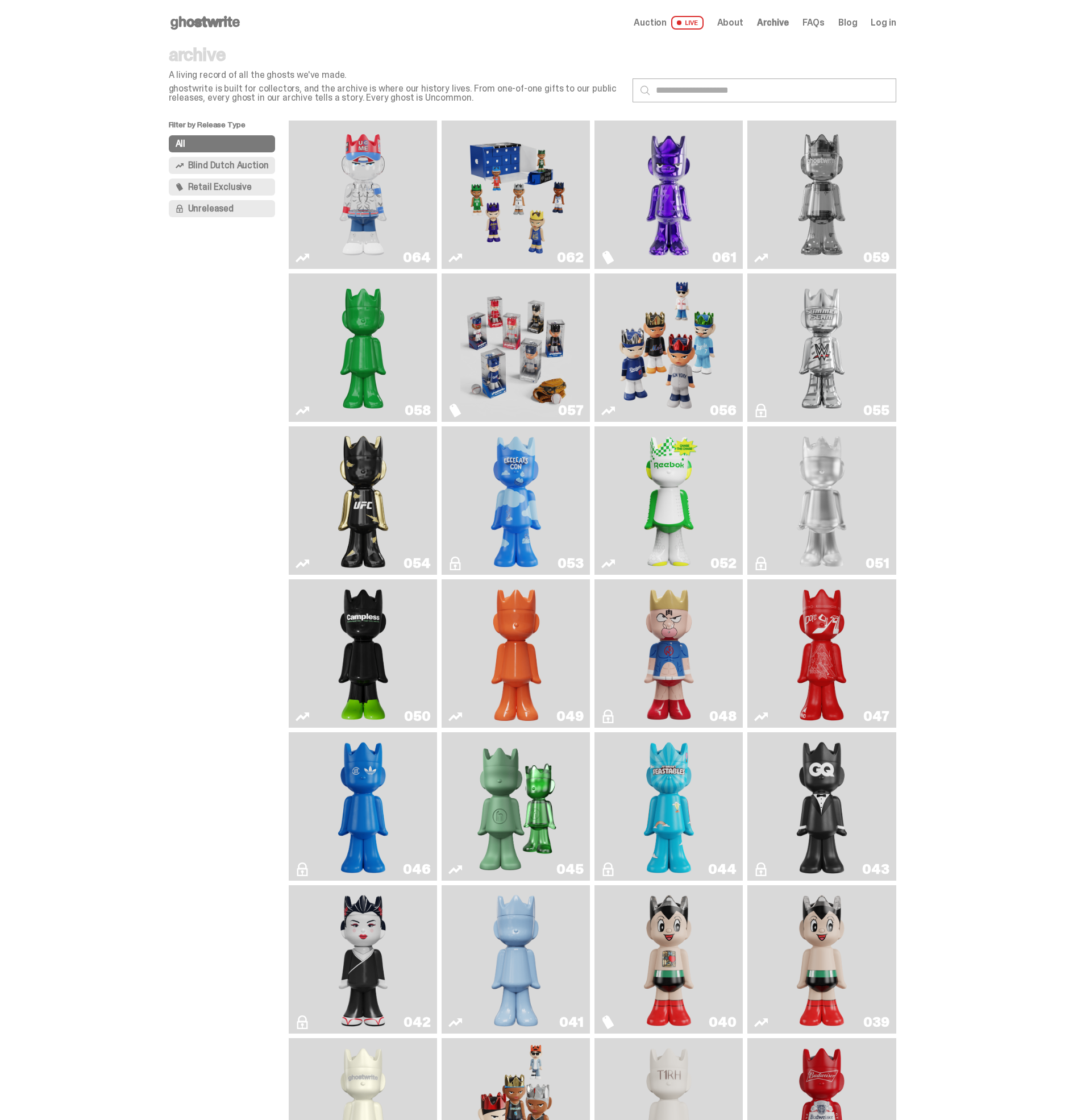
click at [219, 212] on span "Unreleased" at bounding box center [211, 209] width 46 height 9
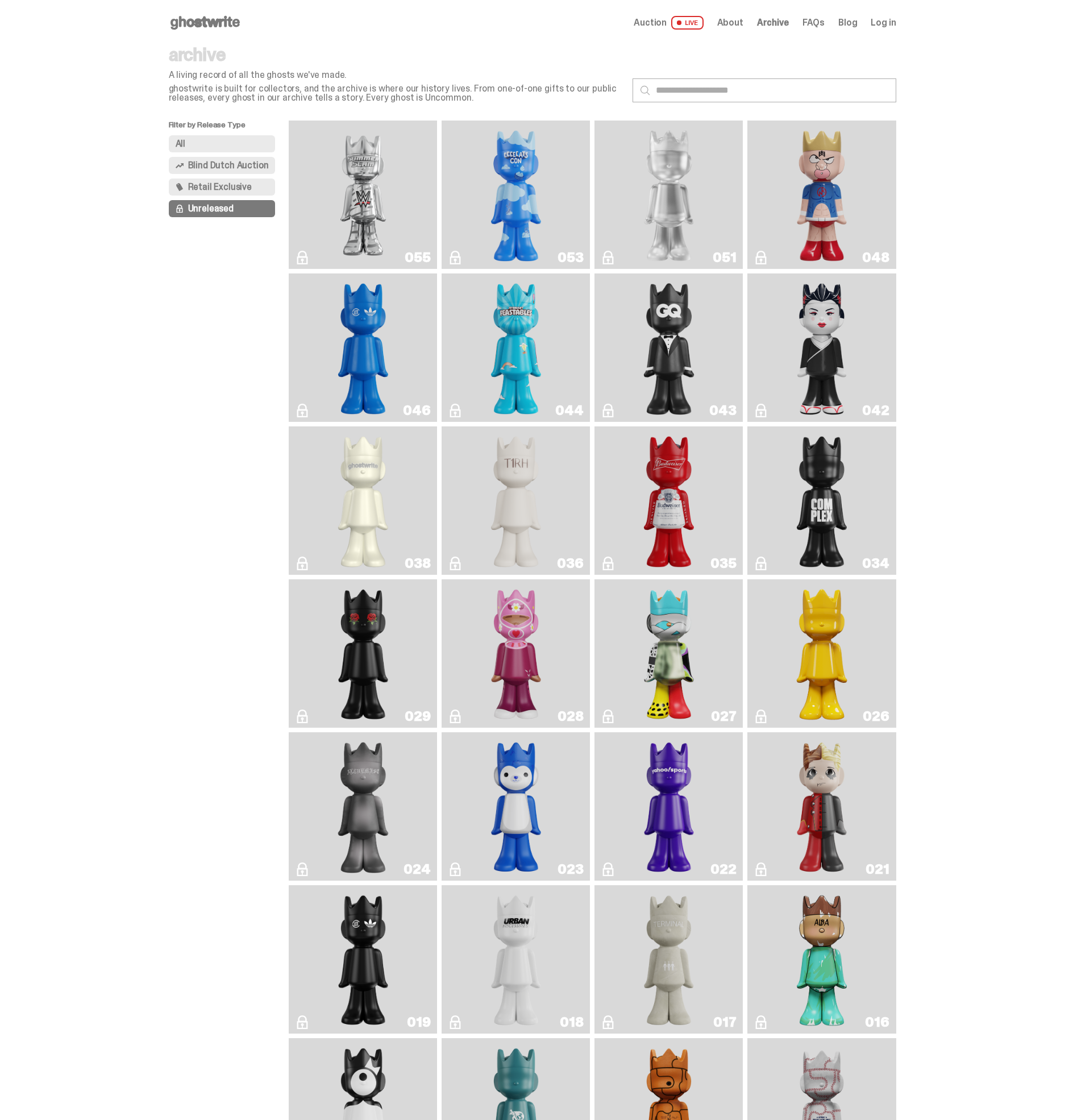
click at [822, 25] on span "FAQs" at bounding box center [814, 22] width 22 height 9
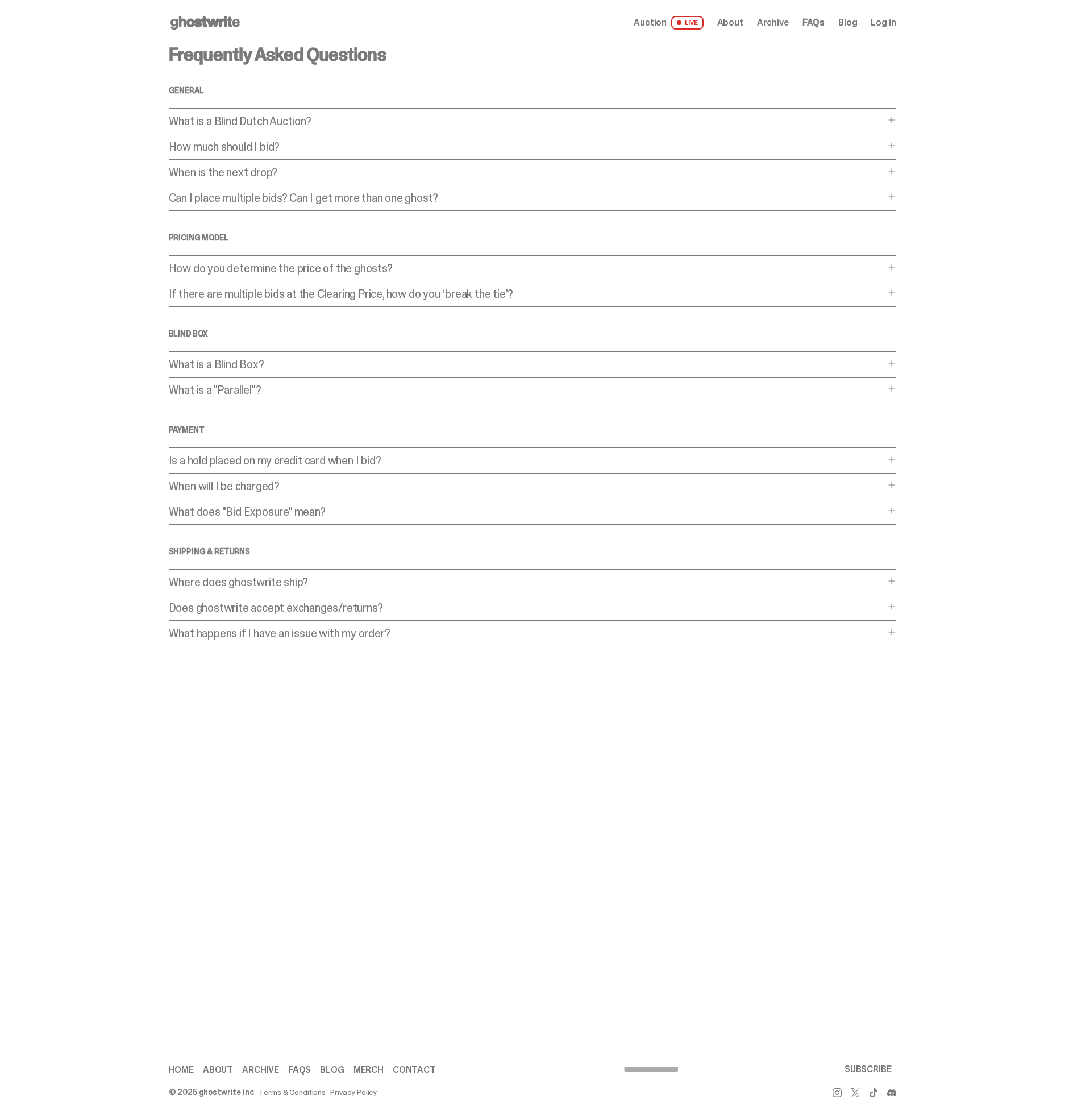
click at [770, 25] on span "Archive" at bounding box center [773, 22] width 32 height 9
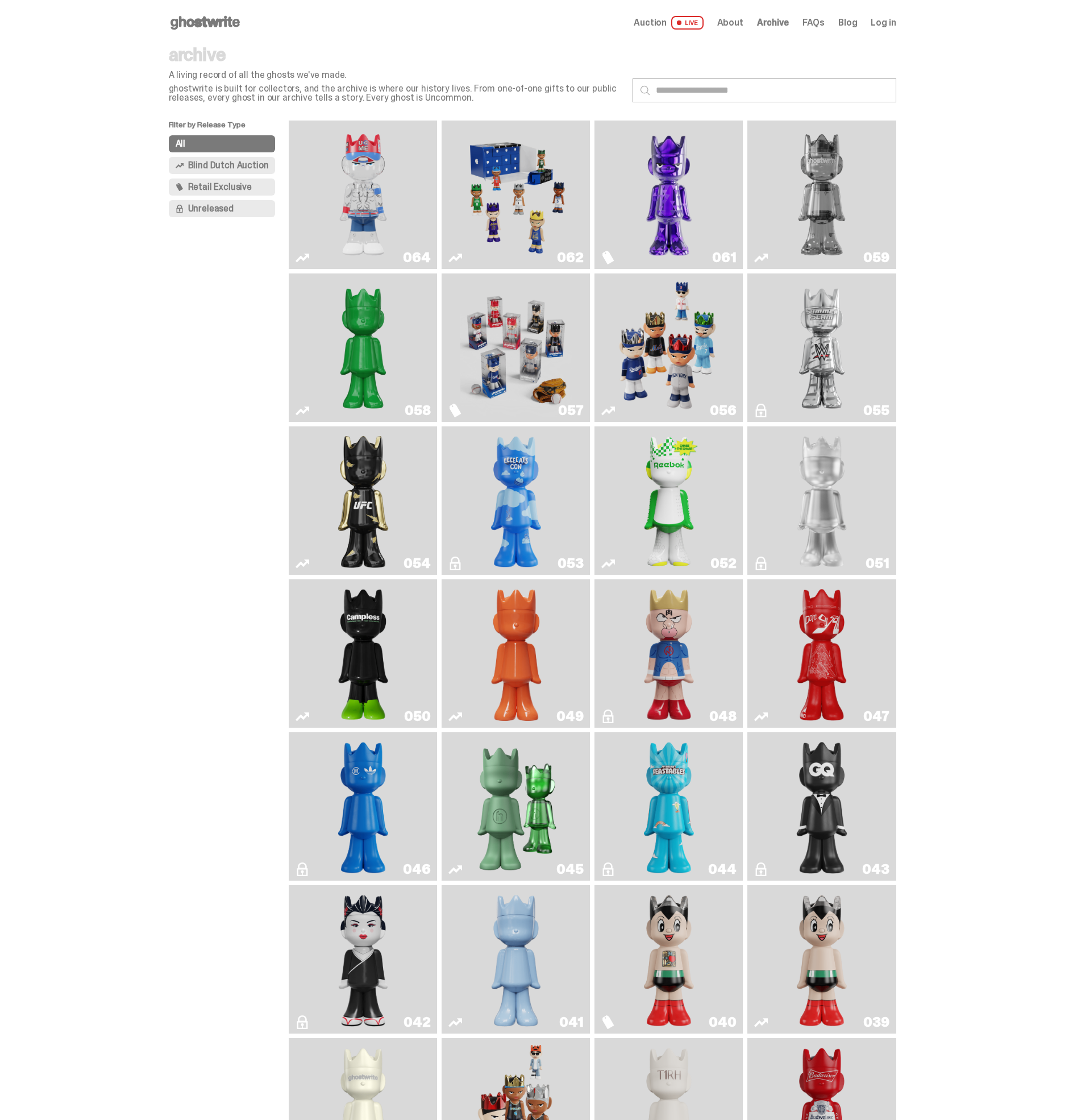
click at [234, 183] on span "Retail Exclusive" at bounding box center [220, 187] width 64 height 9
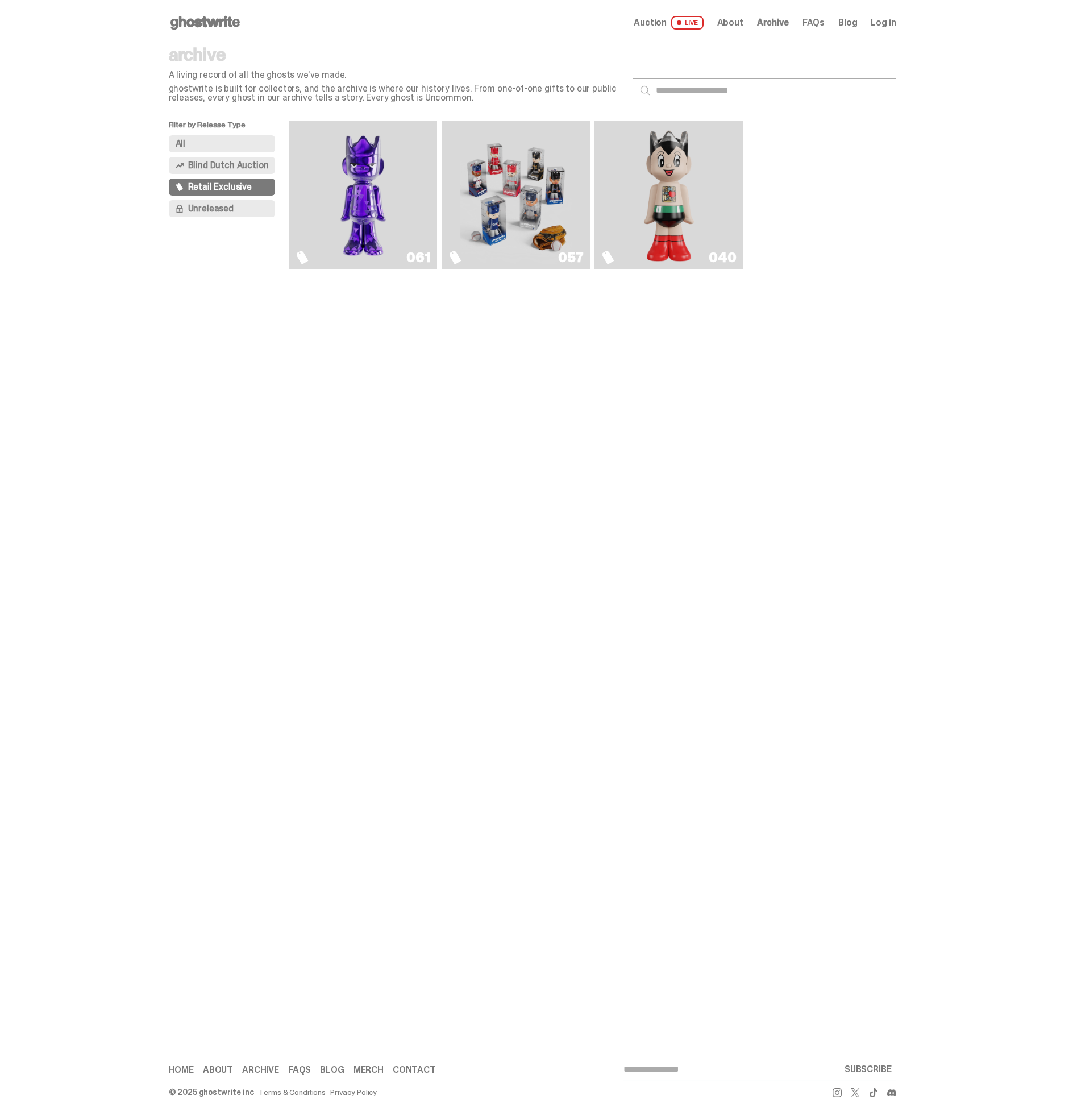
click at [513, 166] on img "Game Face (2025)" at bounding box center [516, 195] width 111 height 140
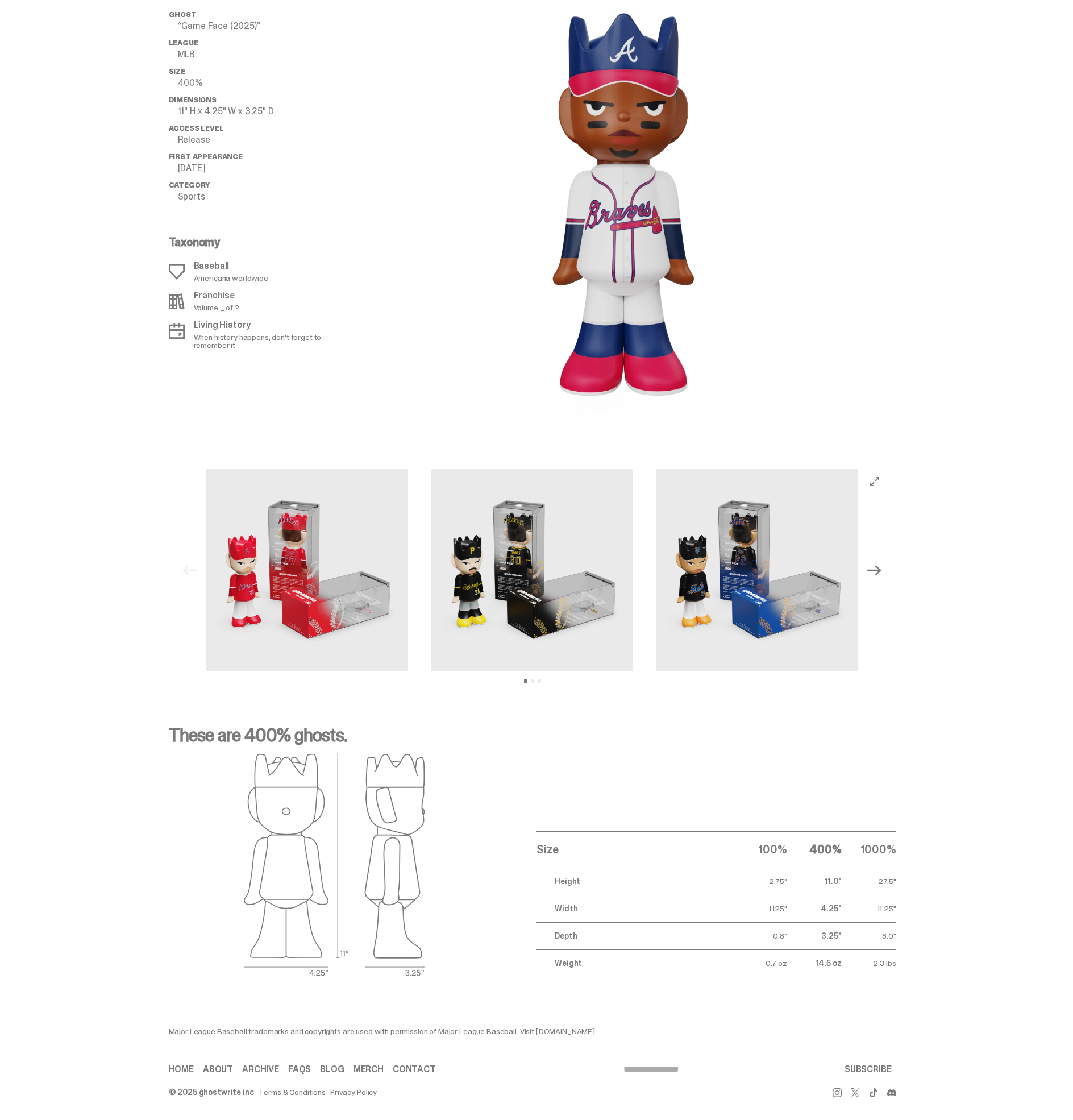
scroll to position [1184, 0]
